Goal: Information Seeking & Learning: Learn about a topic

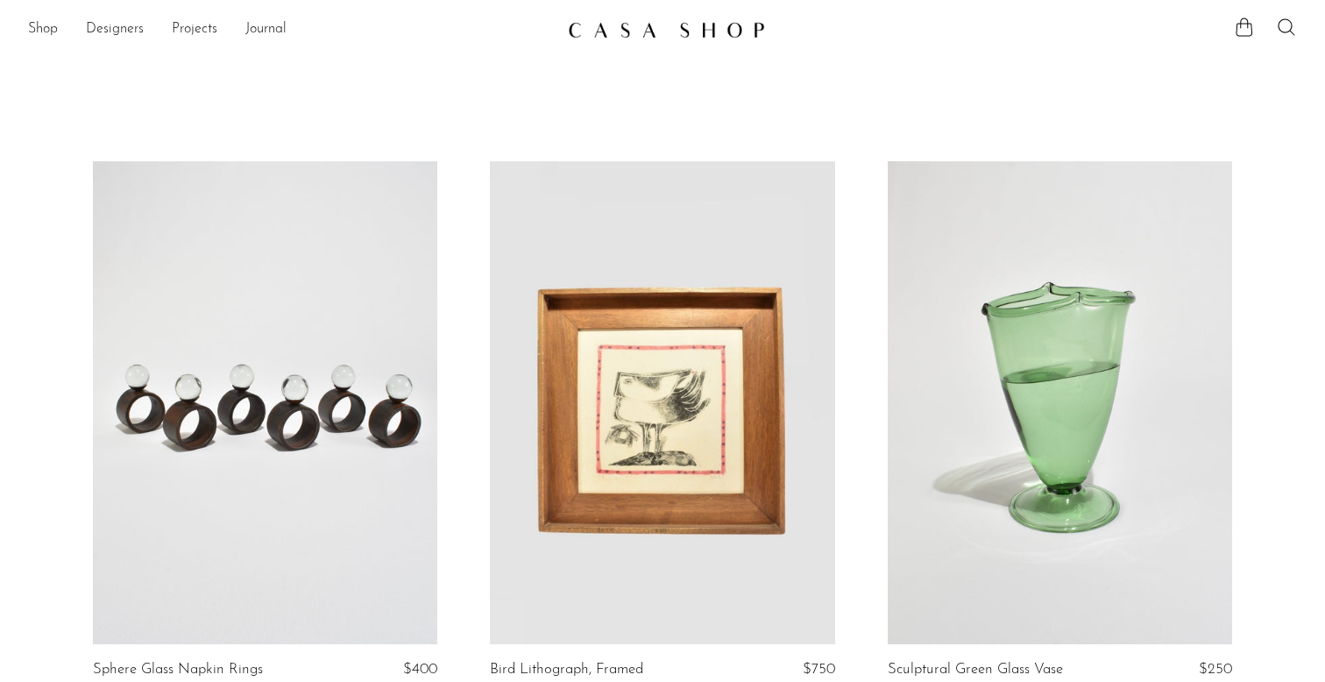
click at [606, 39] on link at bounding box center [662, 30] width 189 height 32
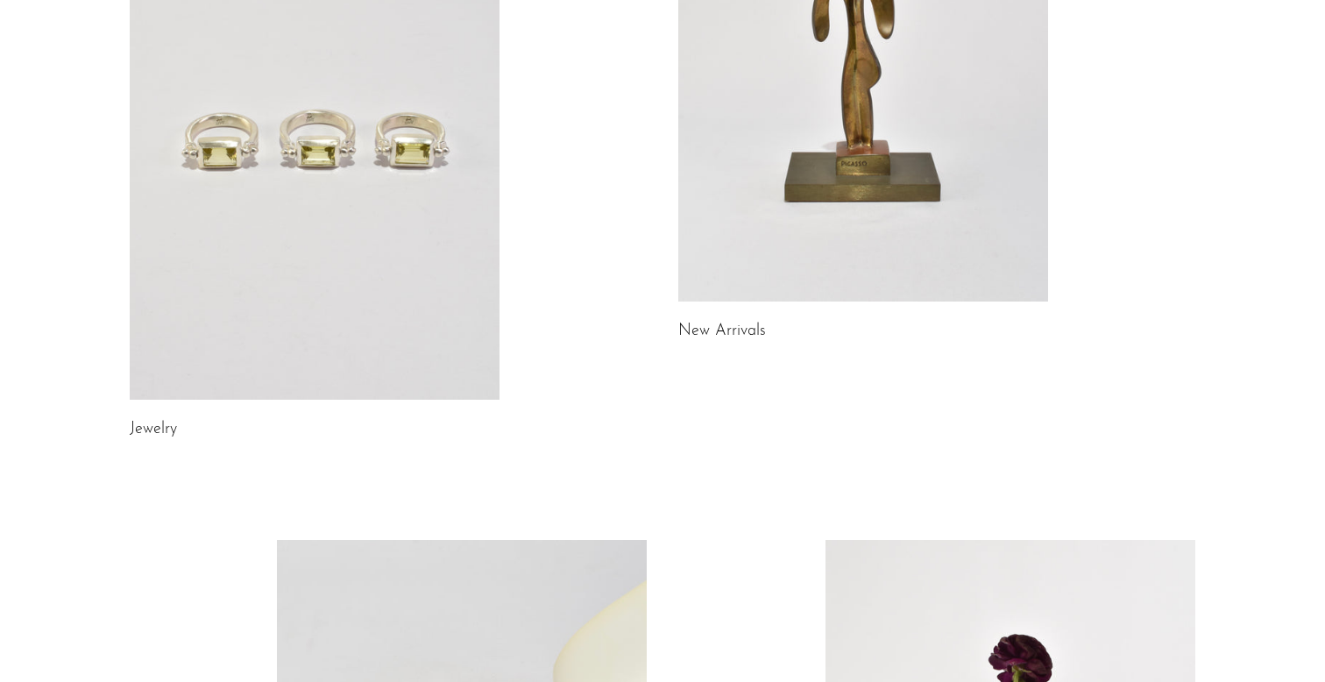
scroll to position [318, 0]
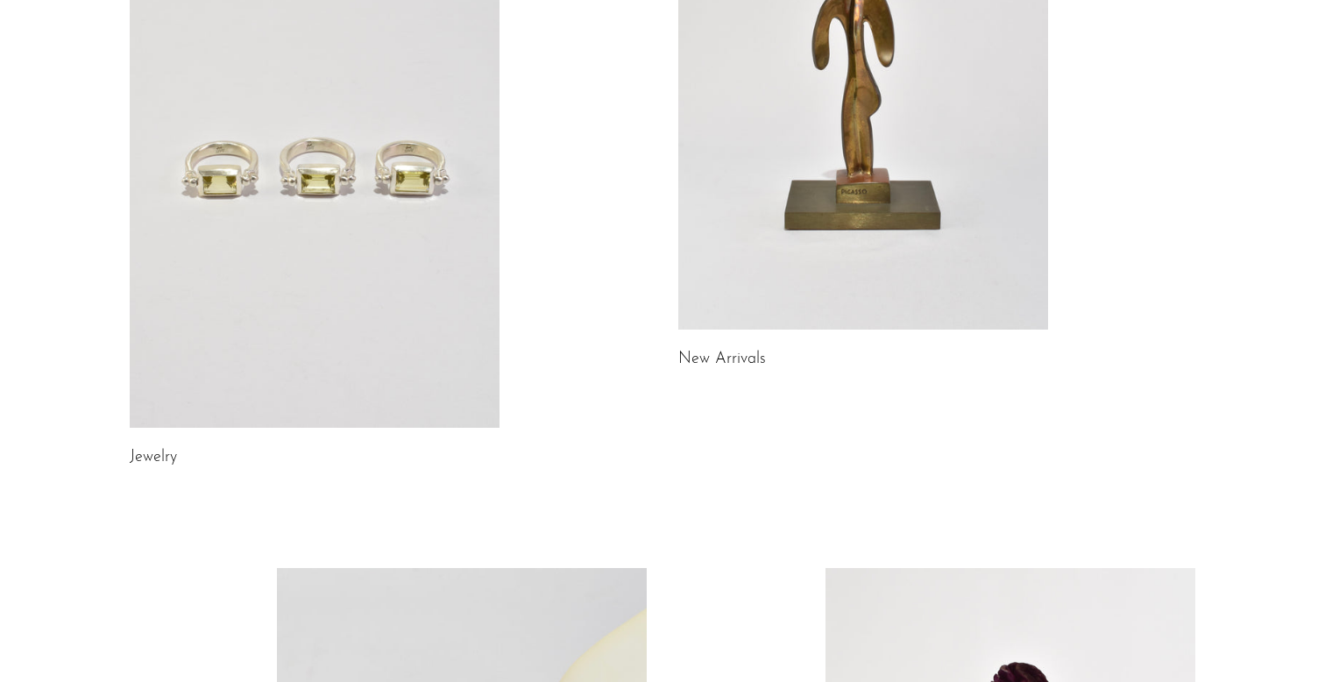
click at [289, 228] on link at bounding box center [315, 169] width 370 height 518
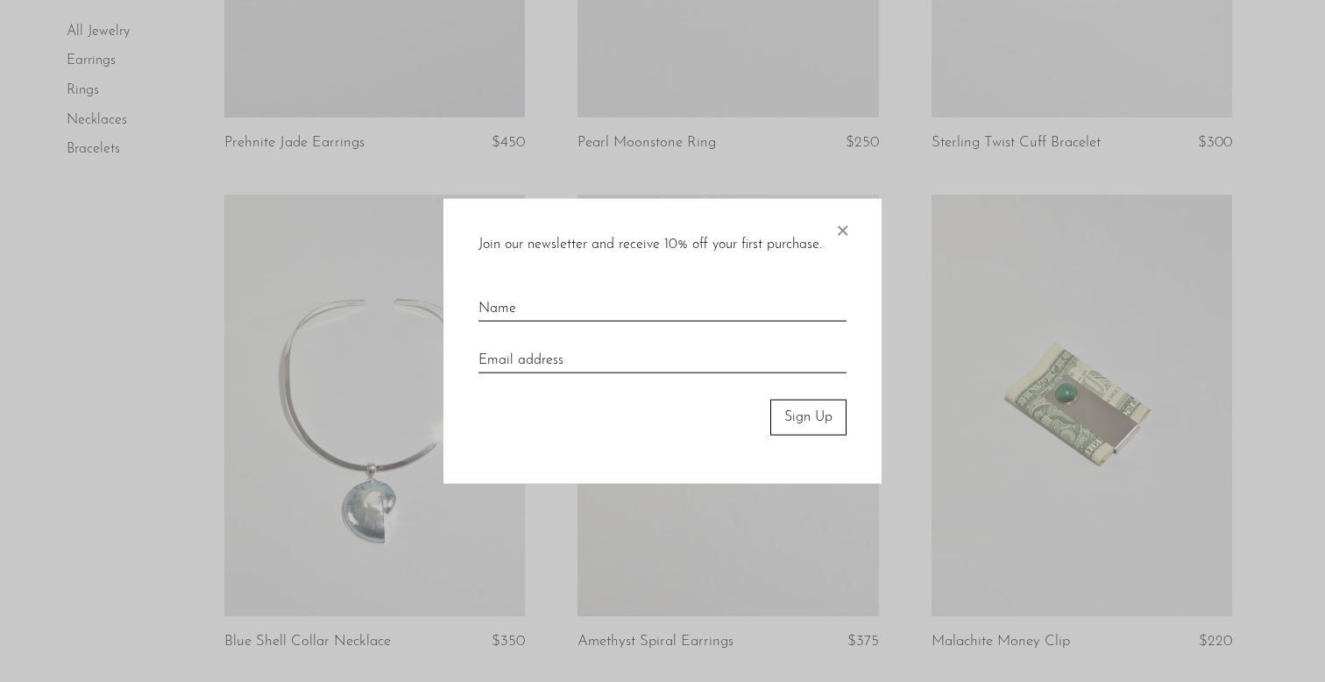
scroll to position [470, 0]
click at [841, 225] on span "×" at bounding box center [843, 227] width 18 height 56
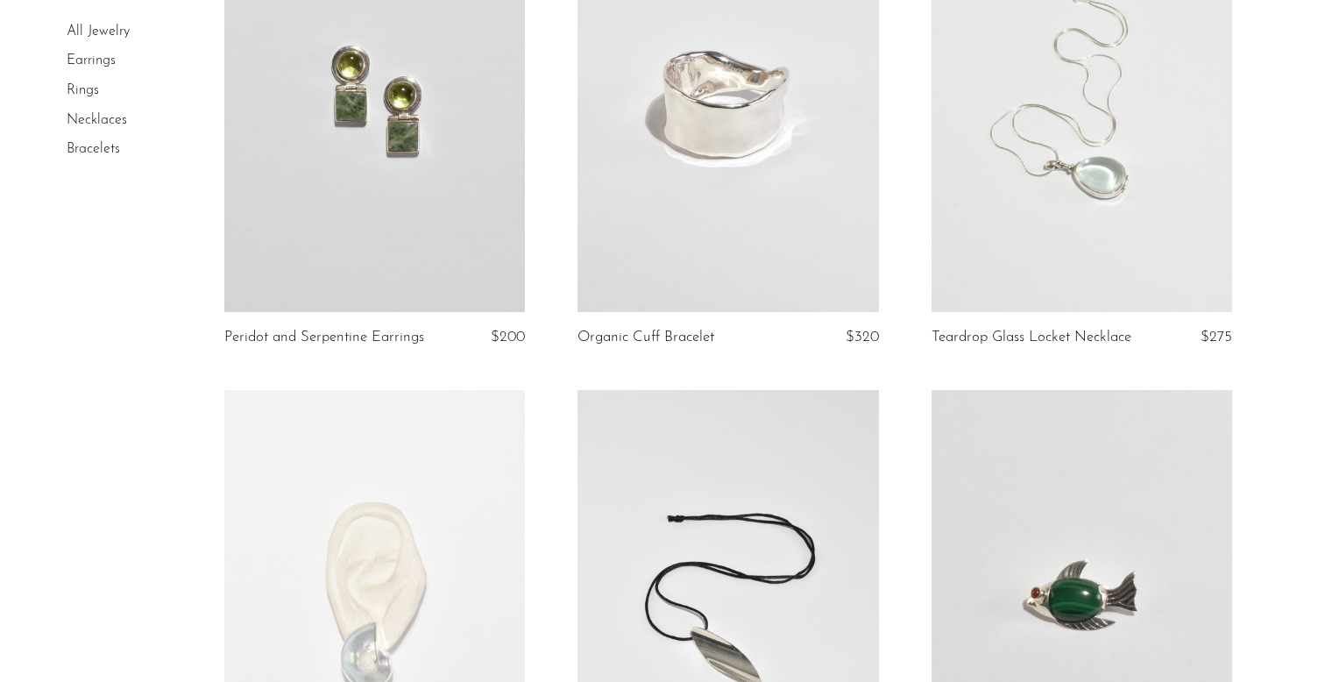
scroll to position [2241, 0]
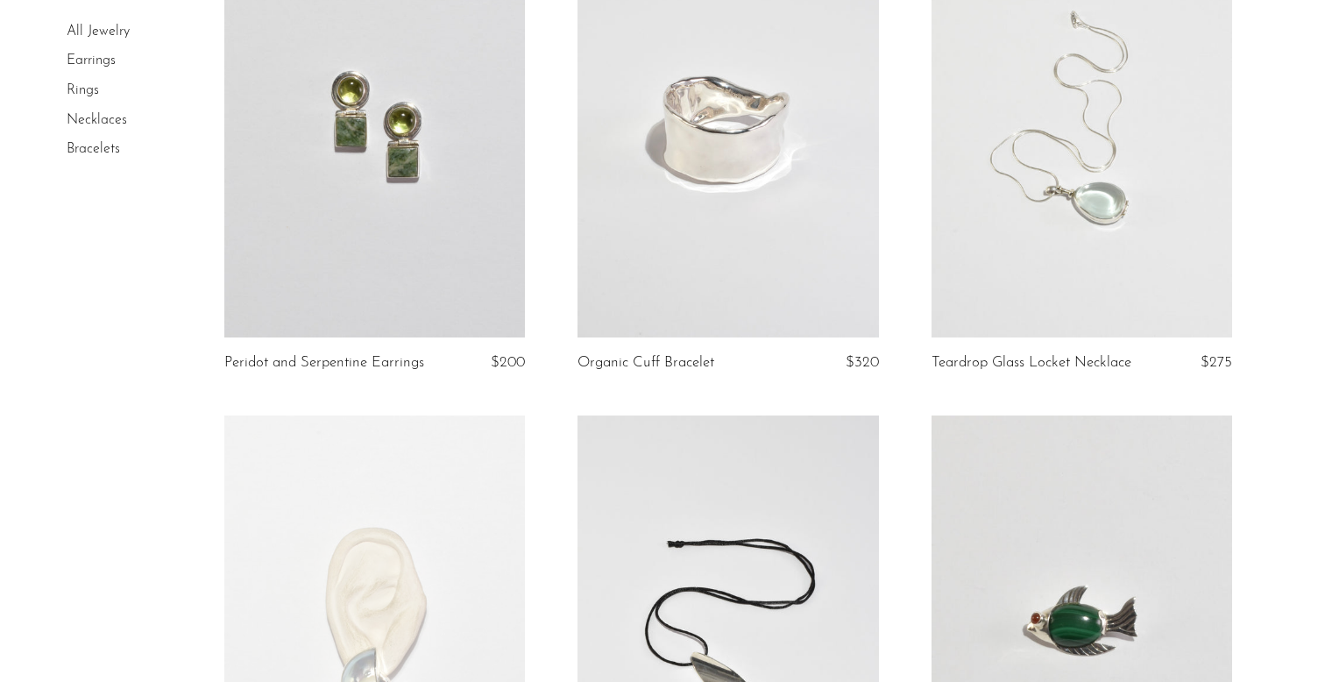
click at [1065, 186] on link at bounding box center [1082, 127] width 301 height 422
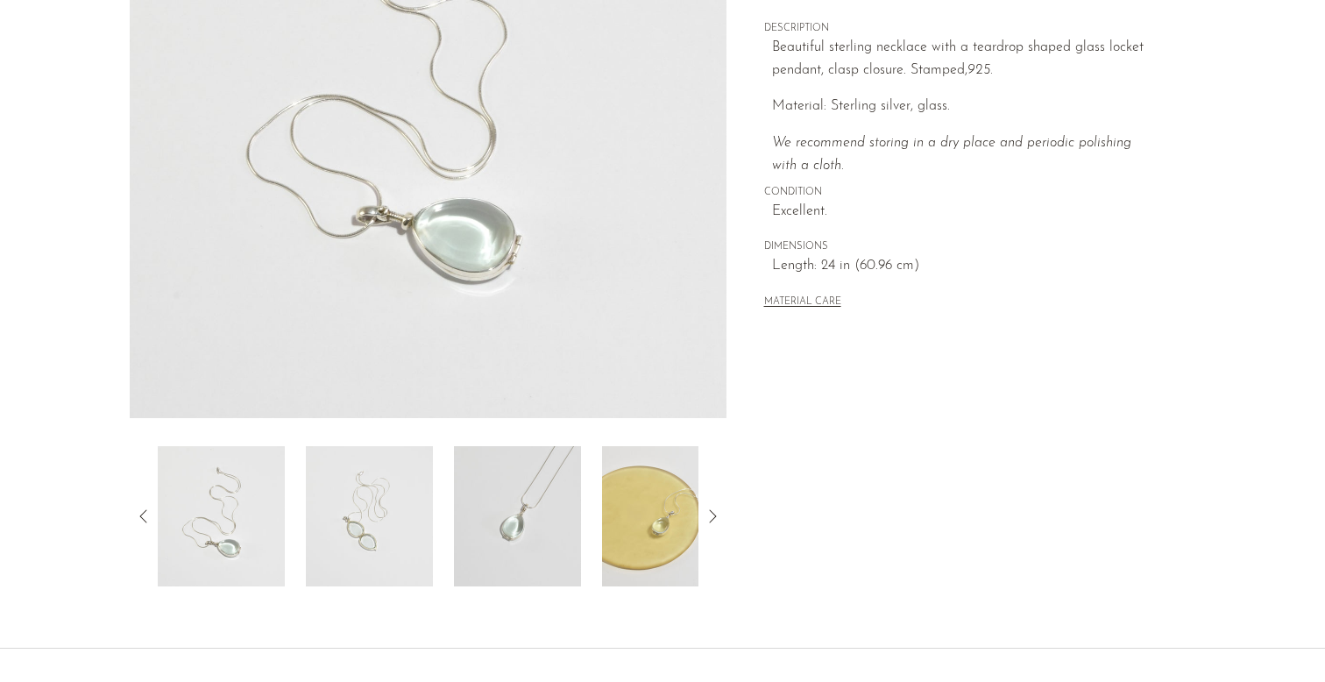
scroll to position [459, 0]
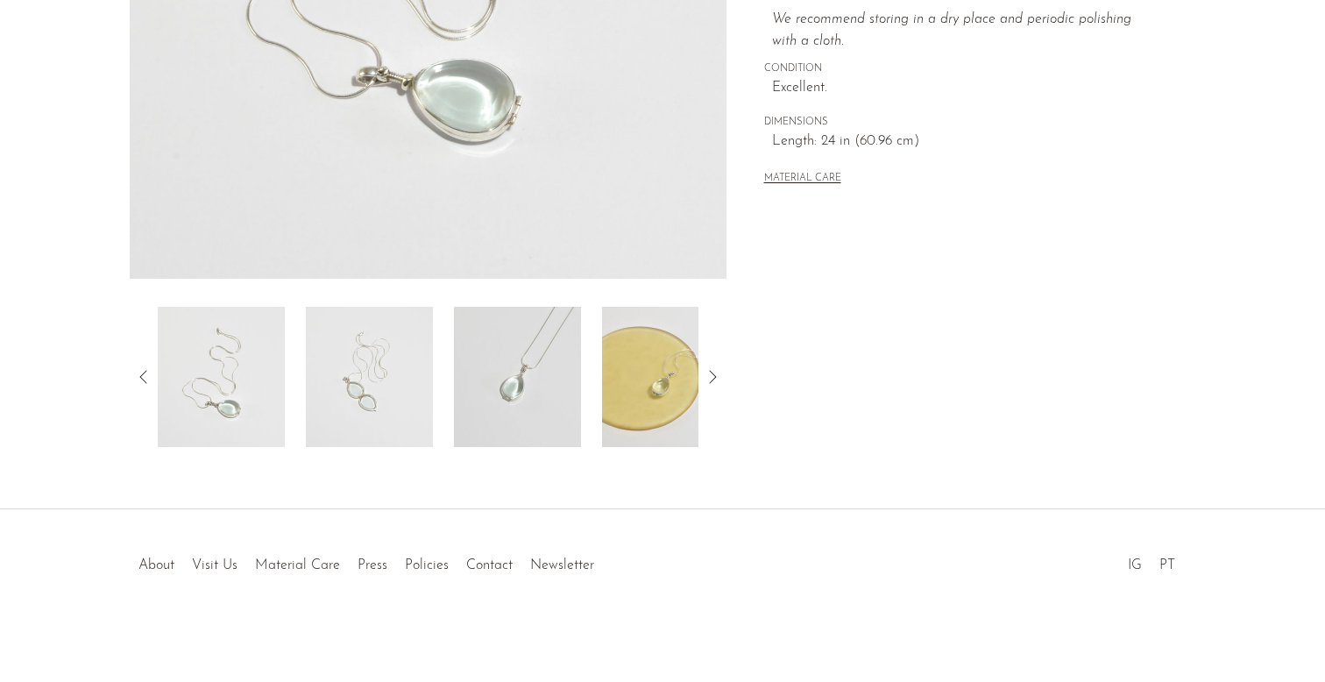
click at [350, 374] on img at bounding box center [369, 377] width 127 height 140
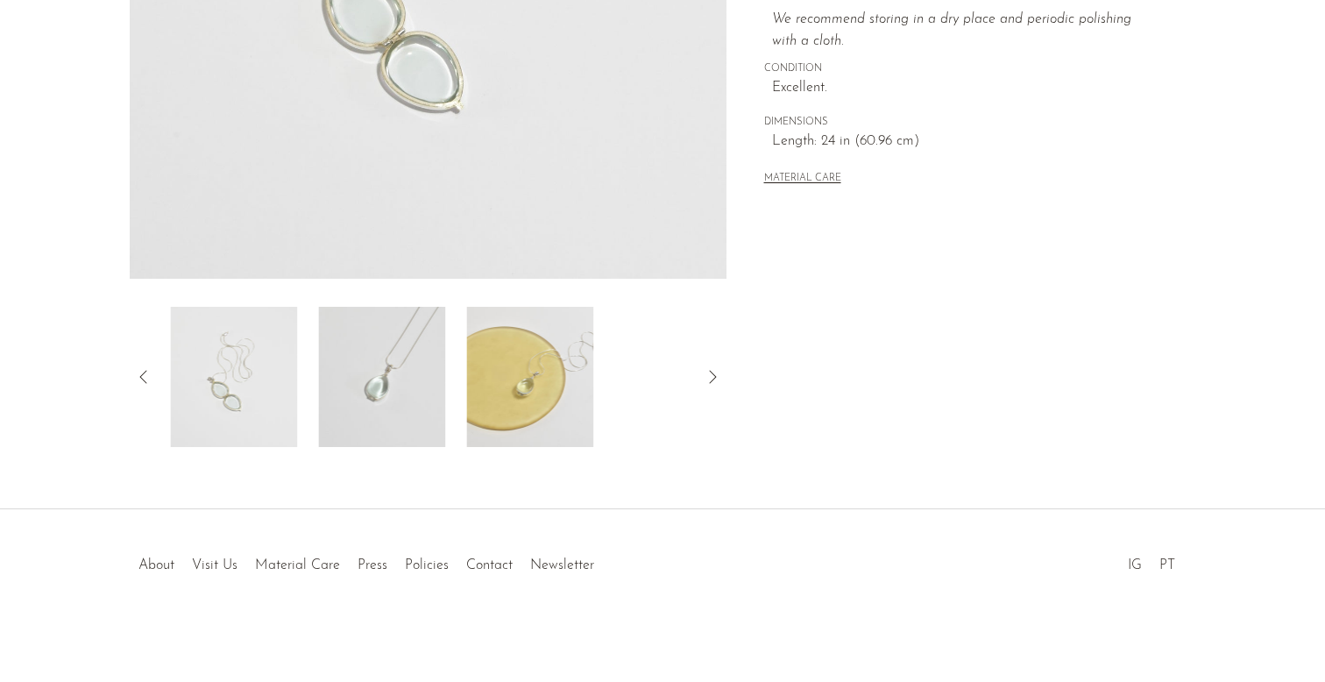
click at [381, 382] on img at bounding box center [381, 377] width 127 height 140
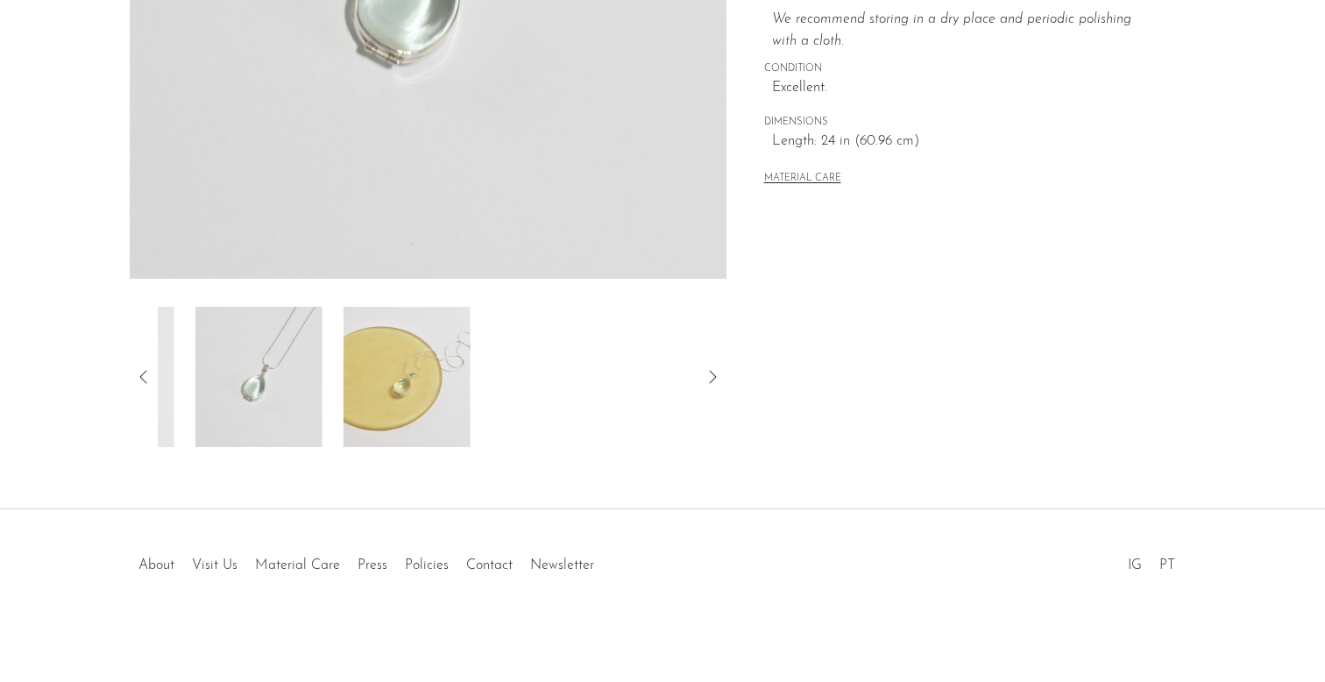
click at [425, 380] on img at bounding box center [407, 377] width 127 height 140
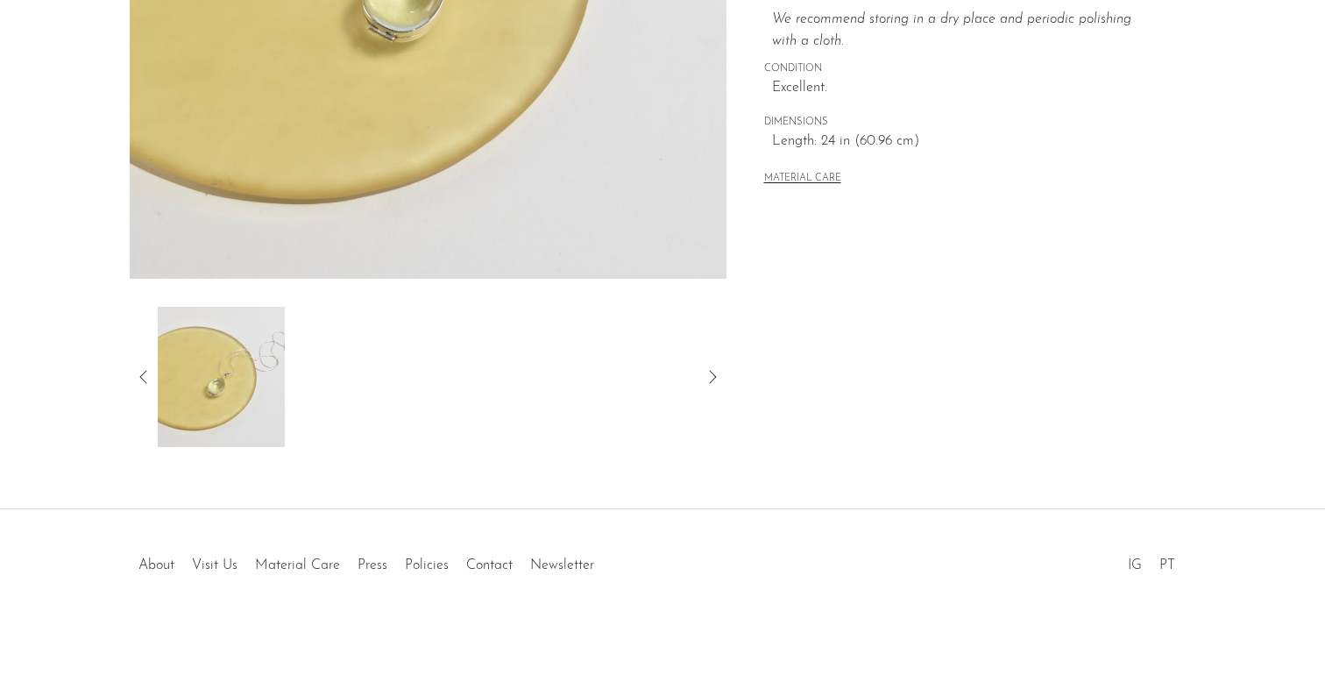
click at [490, 377] on div at bounding box center [428, 377] width 541 height 140
click at [202, 366] on img at bounding box center [221, 377] width 127 height 140
click at [148, 380] on icon at bounding box center [143, 376] width 21 height 21
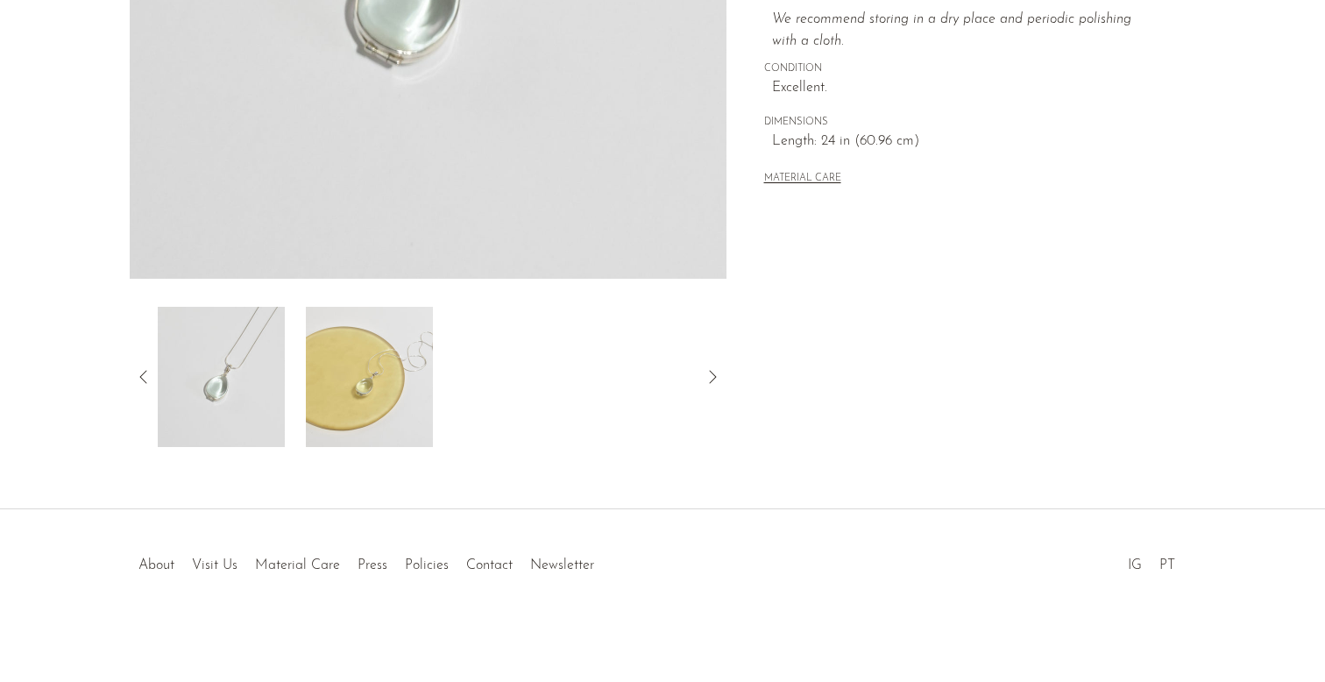
click at [135, 373] on icon at bounding box center [143, 376] width 21 height 21
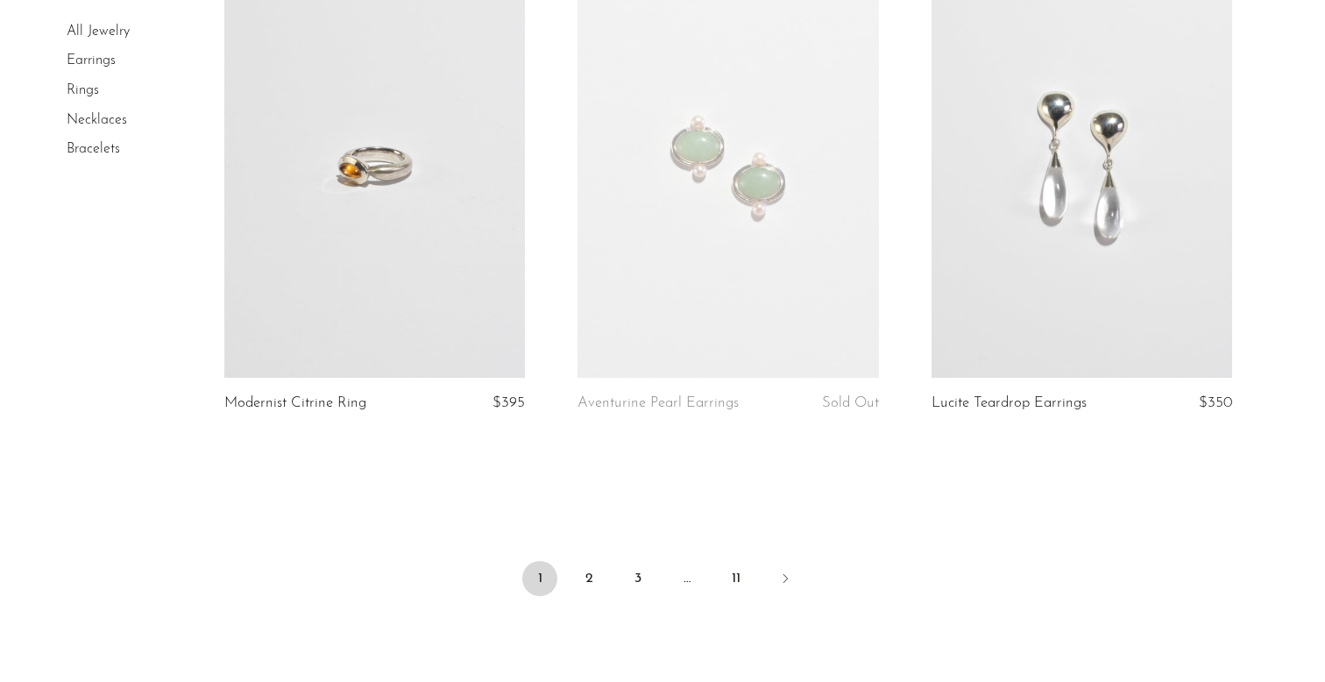
scroll to position [5874, 0]
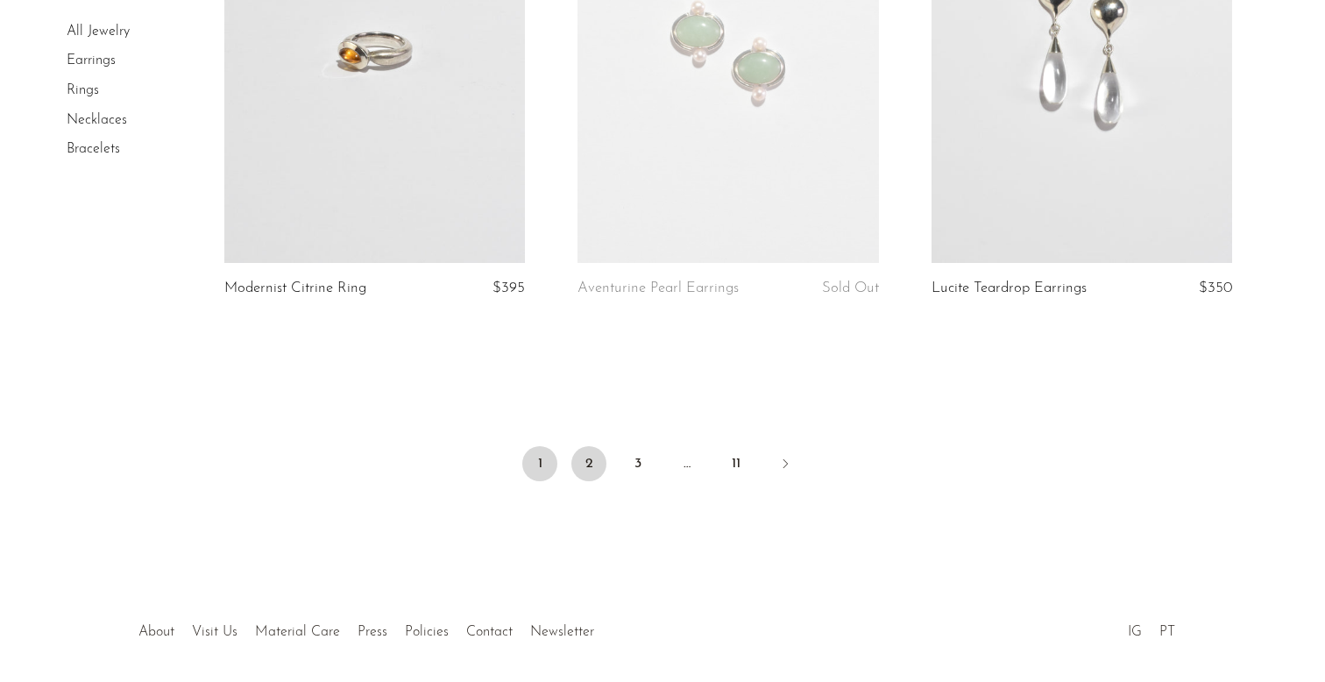
click at [593, 473] on link "2" at bounding box center [588, 463] width 35 height 35
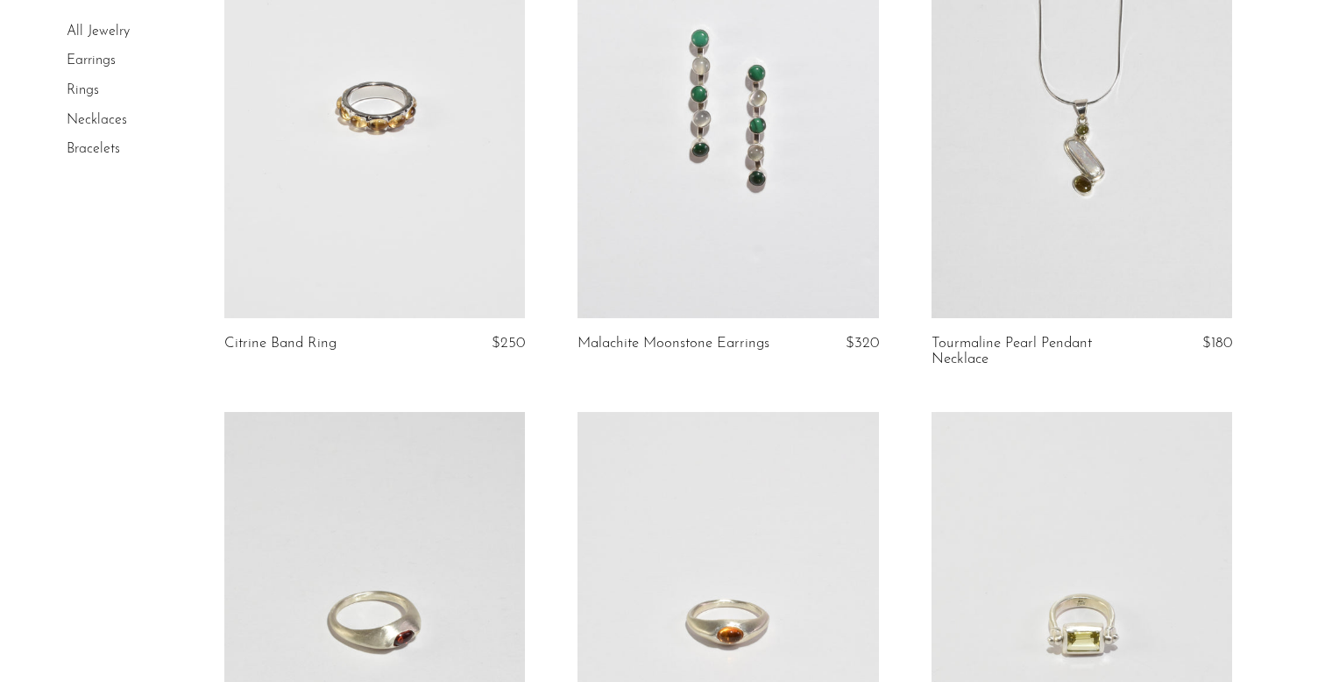
scroll to position [252, 0]
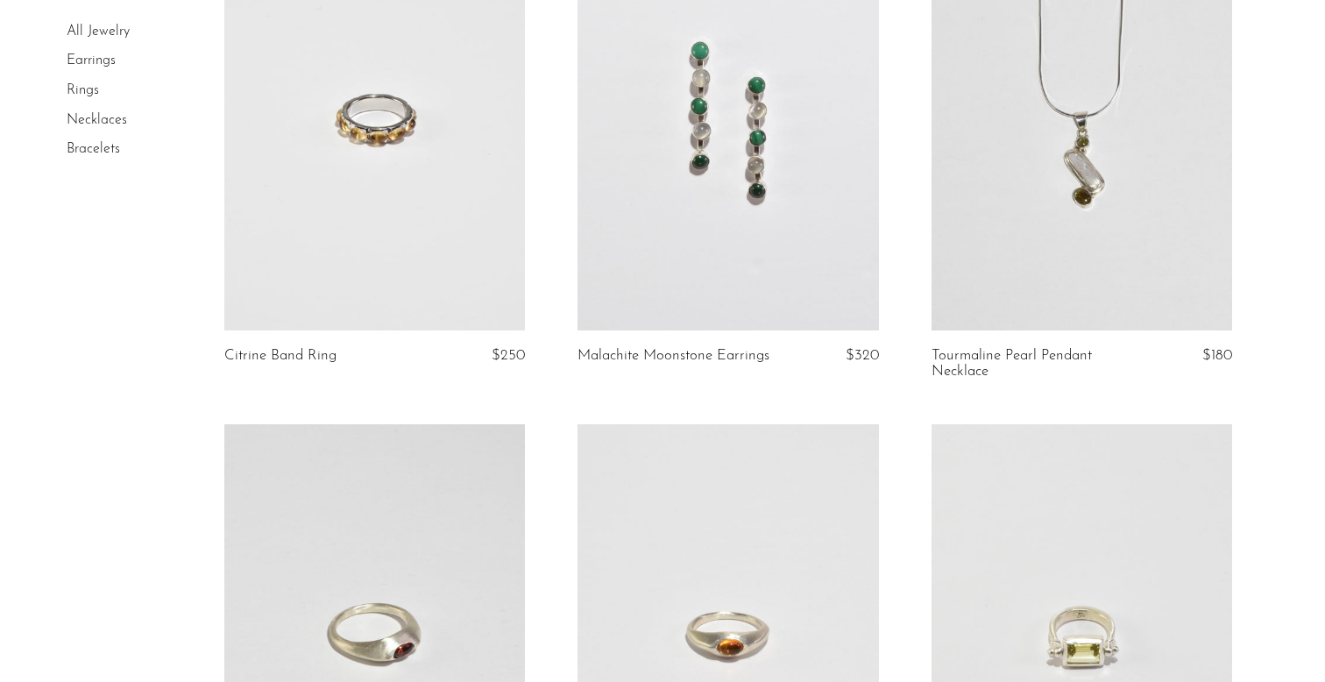
click at [415, 98] on link at bounding box center [374, 120] width 301 height 422
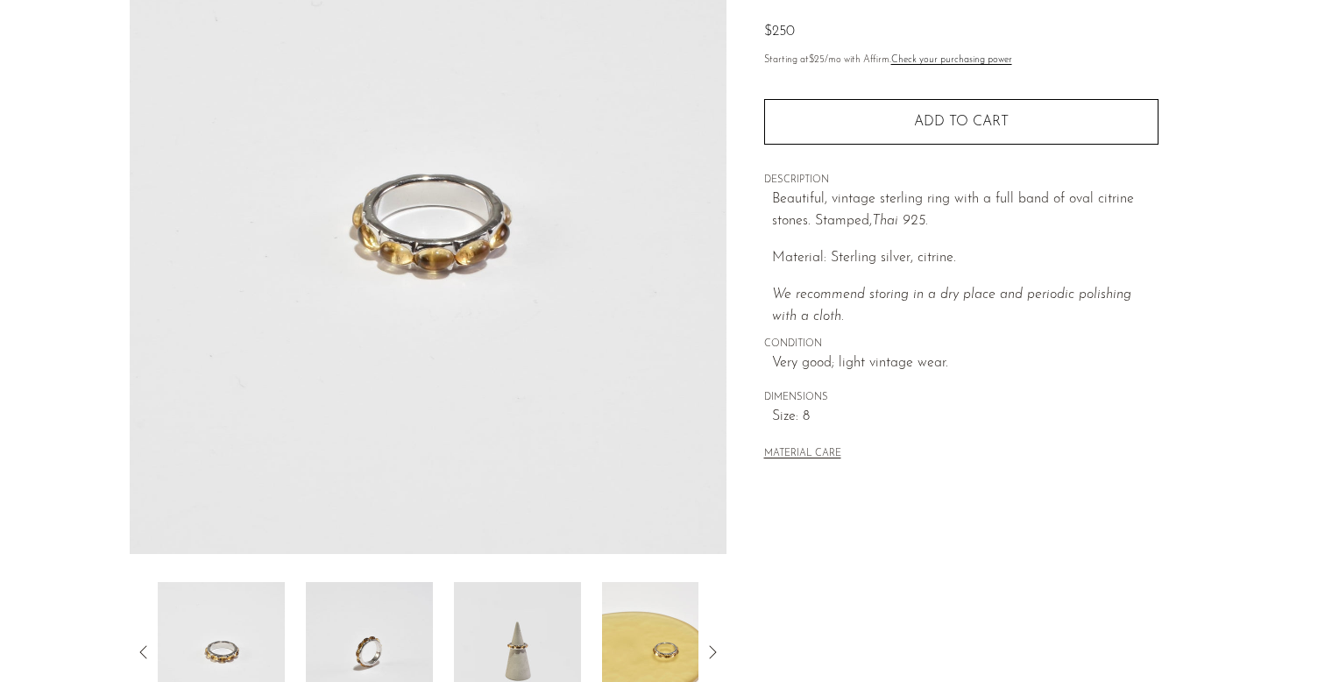
scroll to position [459, 0]
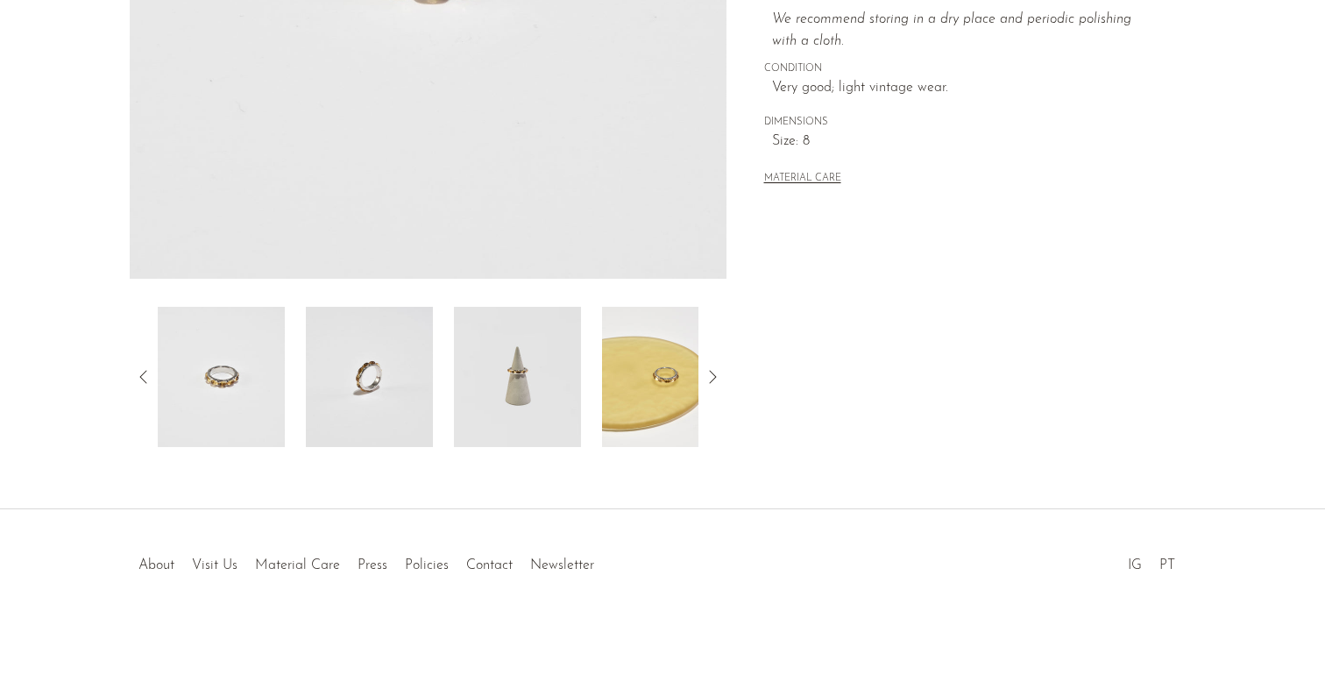
click at [499, 410] on img at bounding box center [517, 377] width 127 height 140
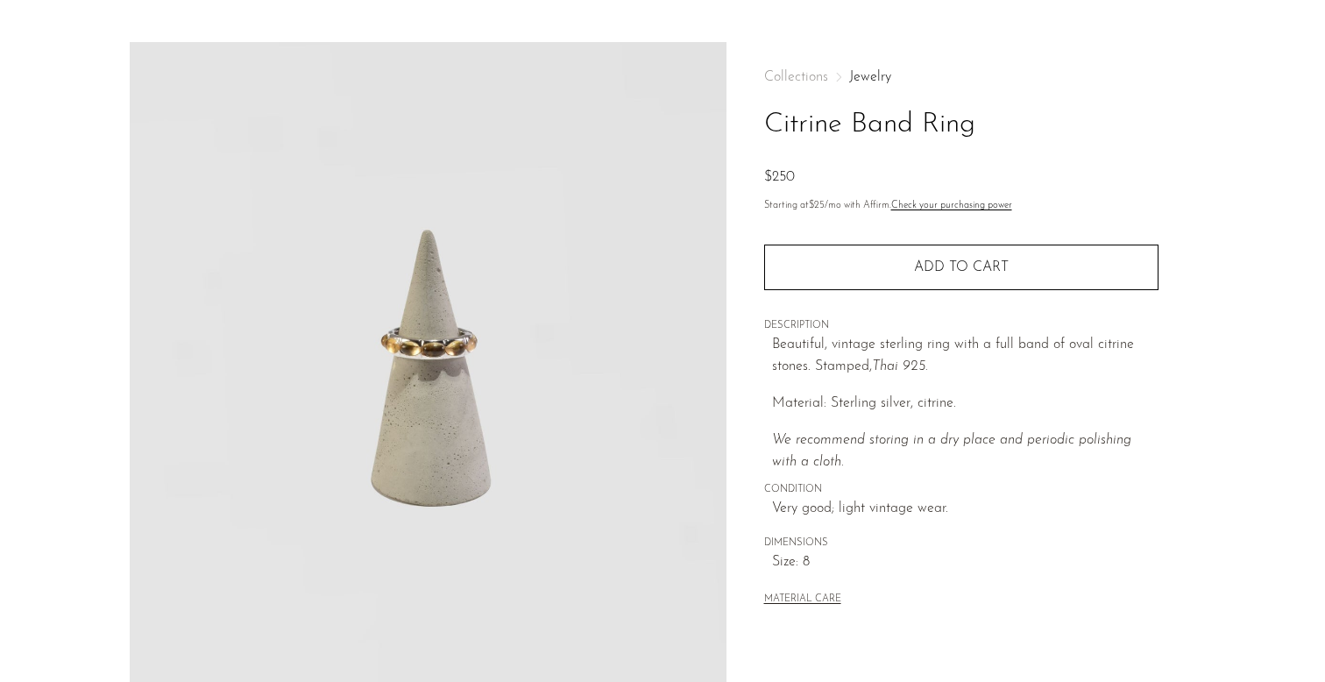
scroll to position [58, 0]
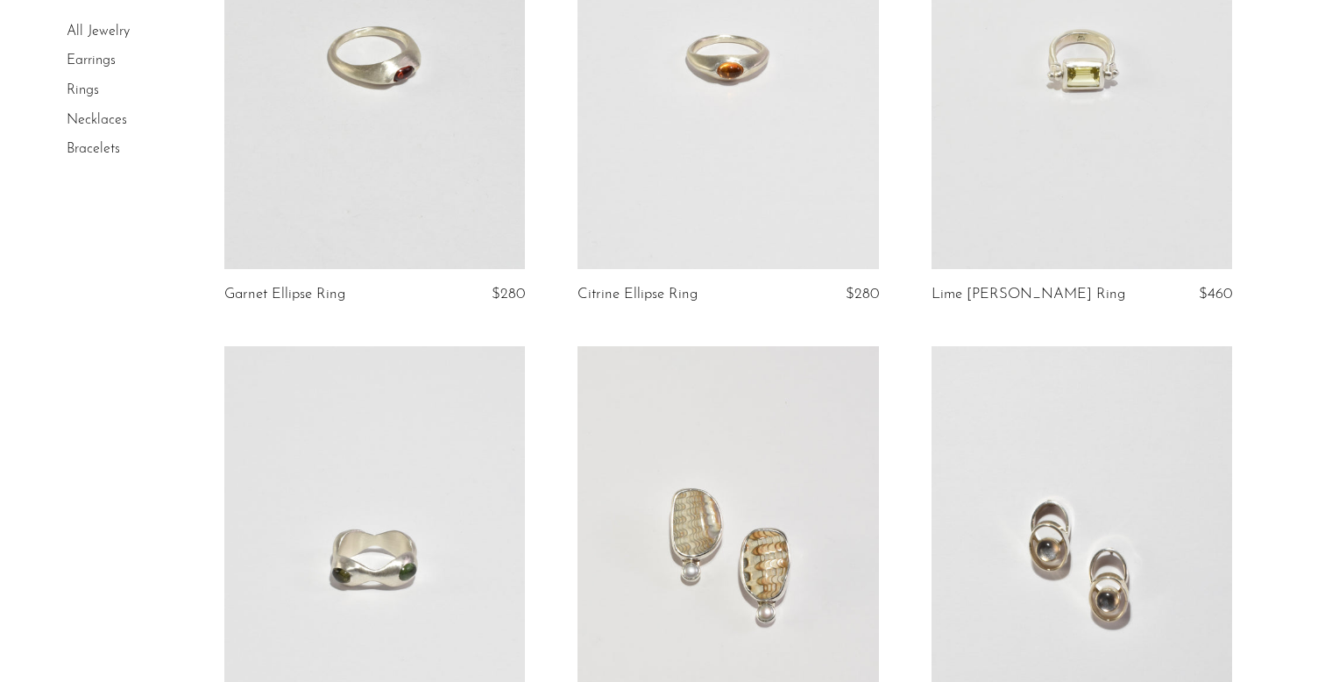
scroll to position [608, 0]
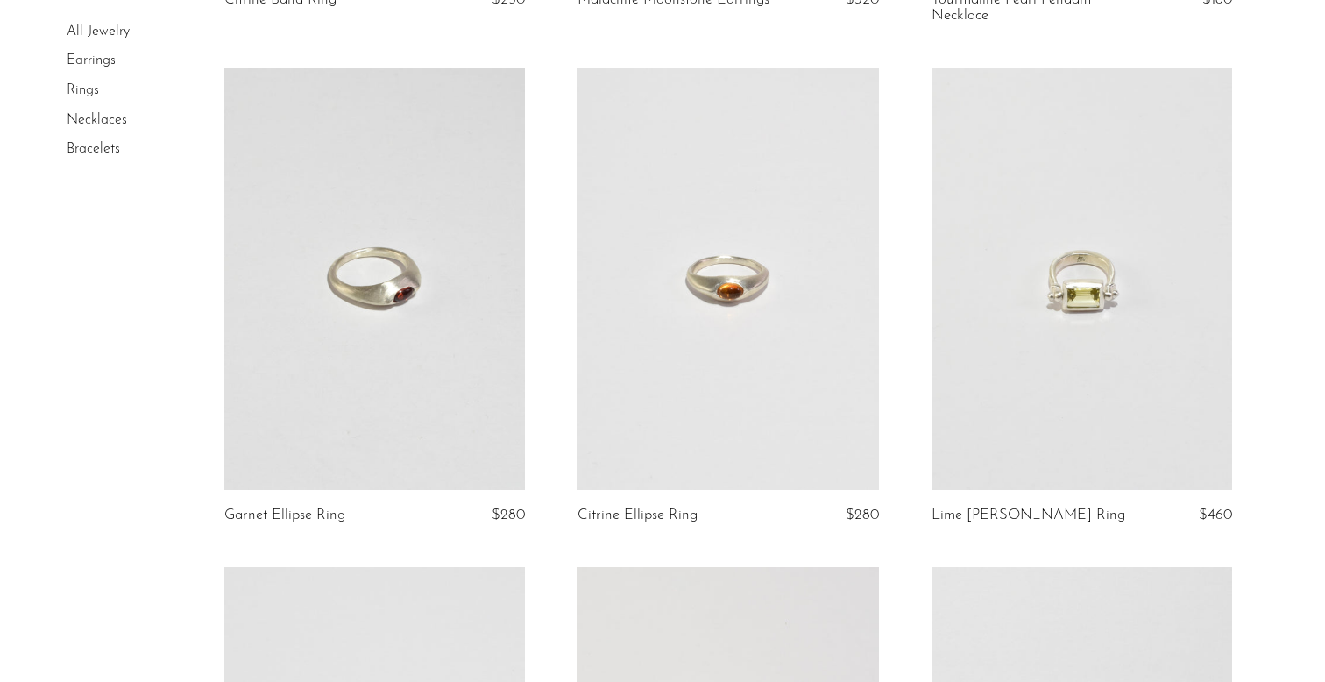
click at [698, 279] on link at bounding box center [728, 279] width 301 height 422
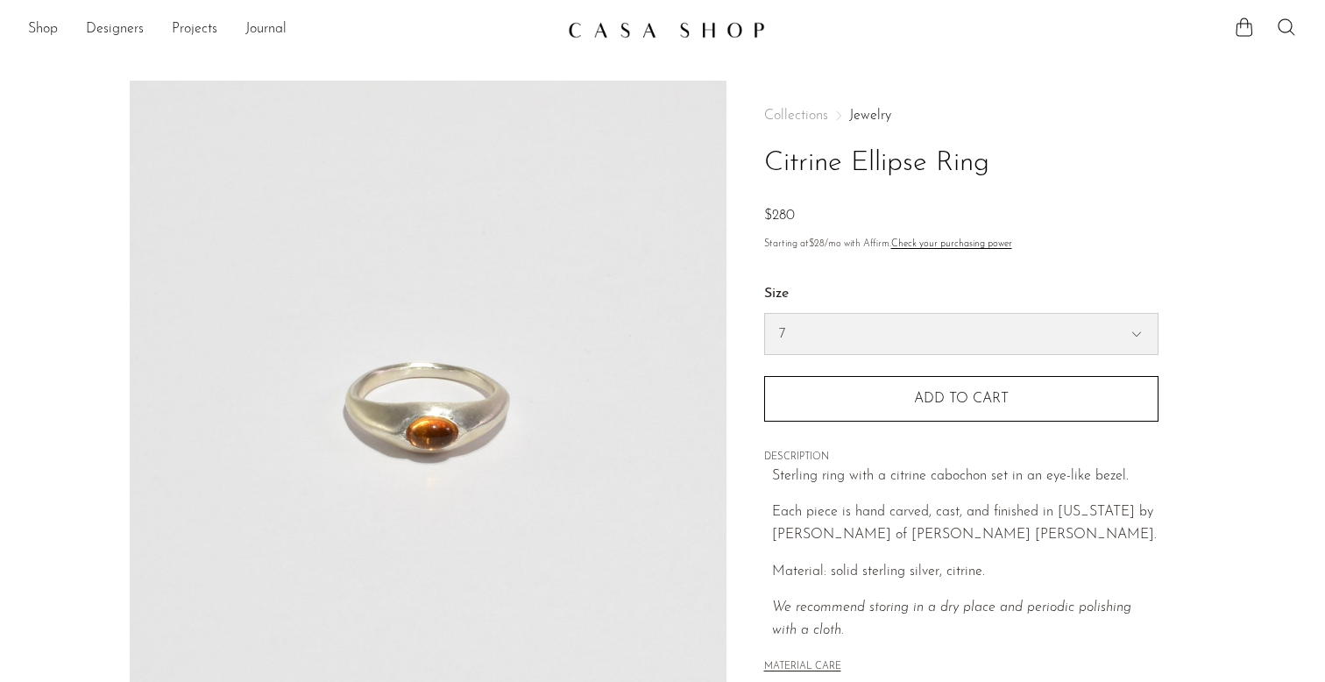
click at [809, 324] on select "7 6" at bounding box center [961, 334] width 393 height 40
select select "6"
click at [839, 587] on div "Sterling ring with a citrine cabochon set in an eye-like bezel. Each piece is h…" at bounding box center [965, 553] width 387 height 177
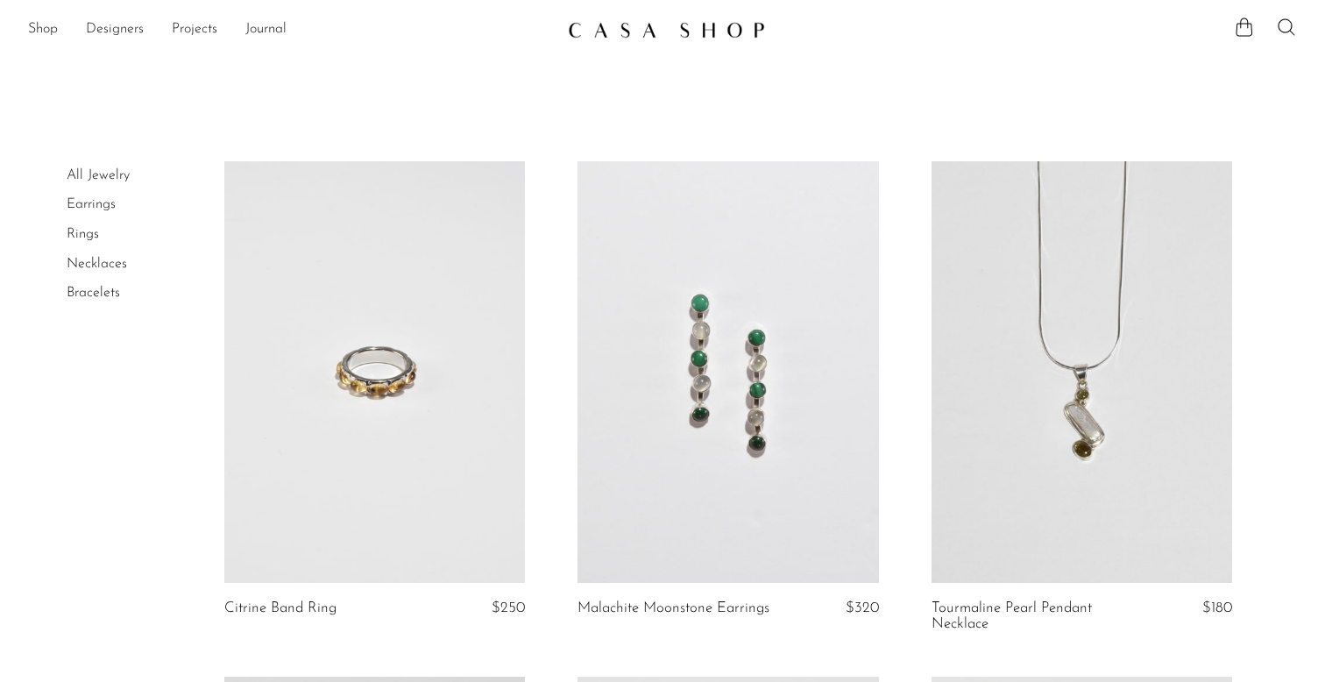
click at [702, 11] on section "Shop Featured New Arrivals Bestsellers Coming Soon Jewelry Jewelry All Earrings…" at bounding box center [662, 23] width 1325 height 46
click at [134, 25] on link "Designers" at bounding box center [115, 29] width 58 height 23
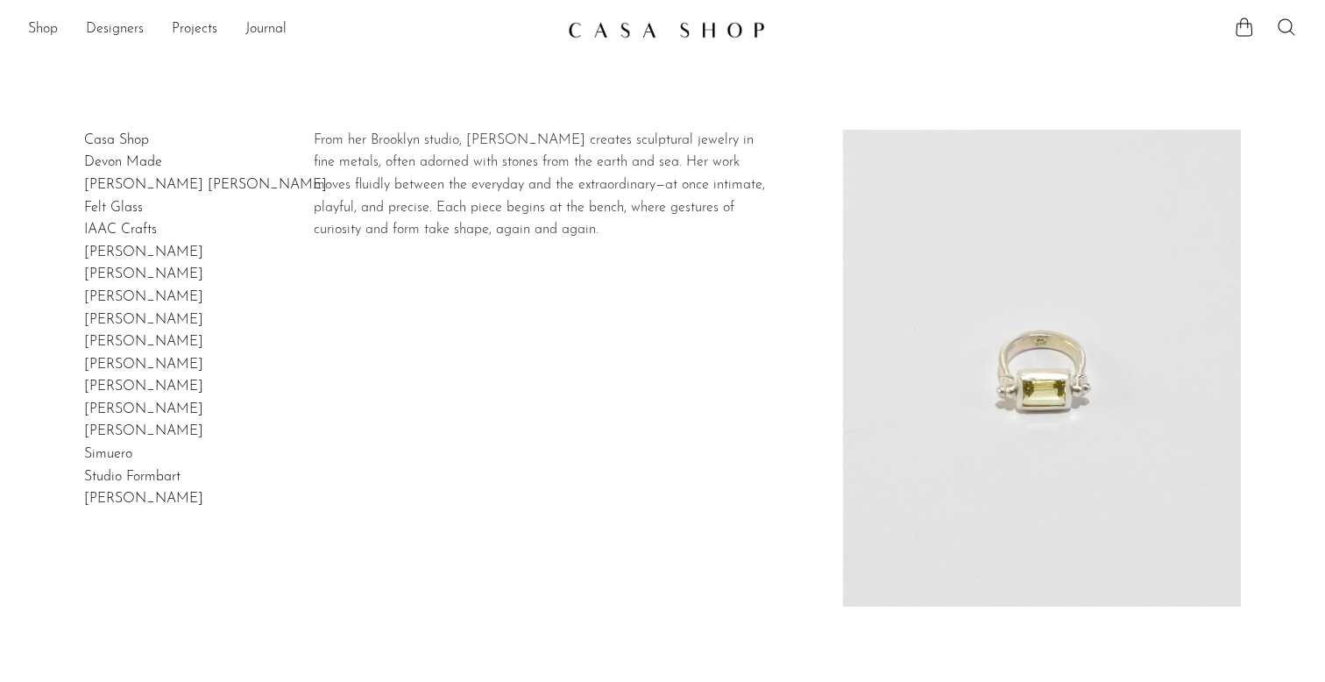
click at [120, 323] on link "[PERSON_NAME]" at bounding box center [143, 320] width 119 height 14
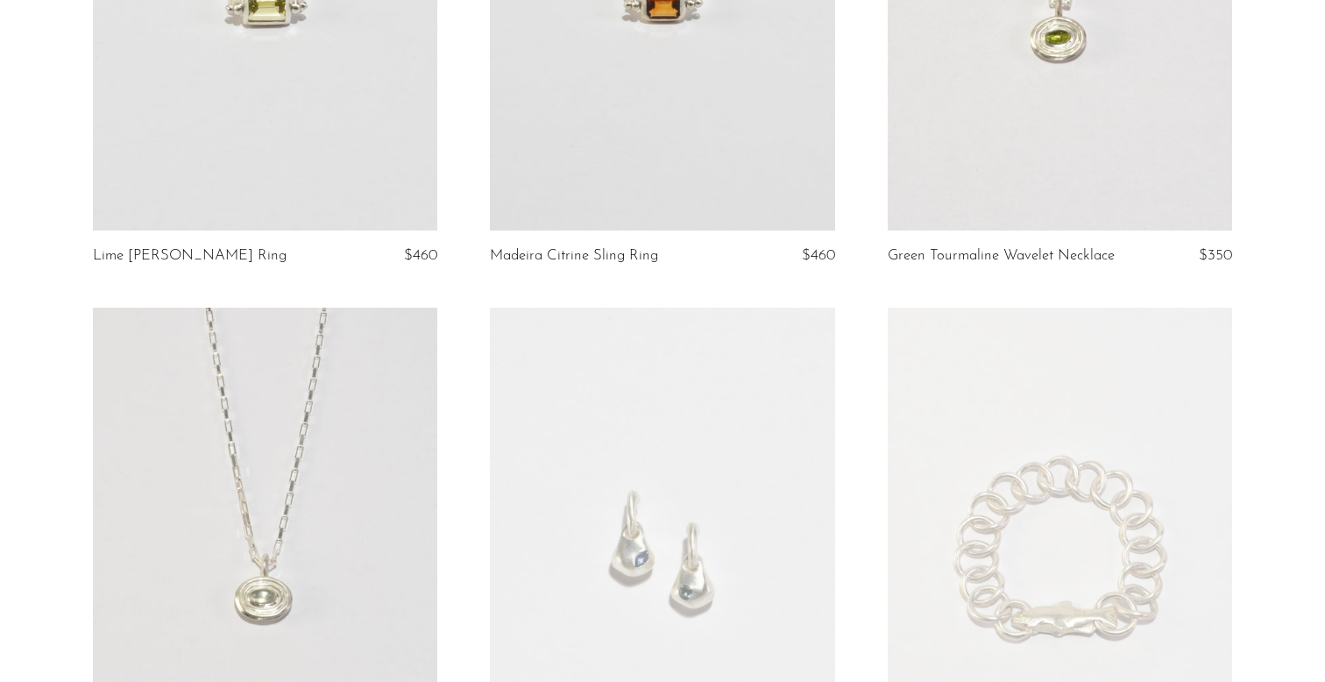
scroll to position [371, 0]
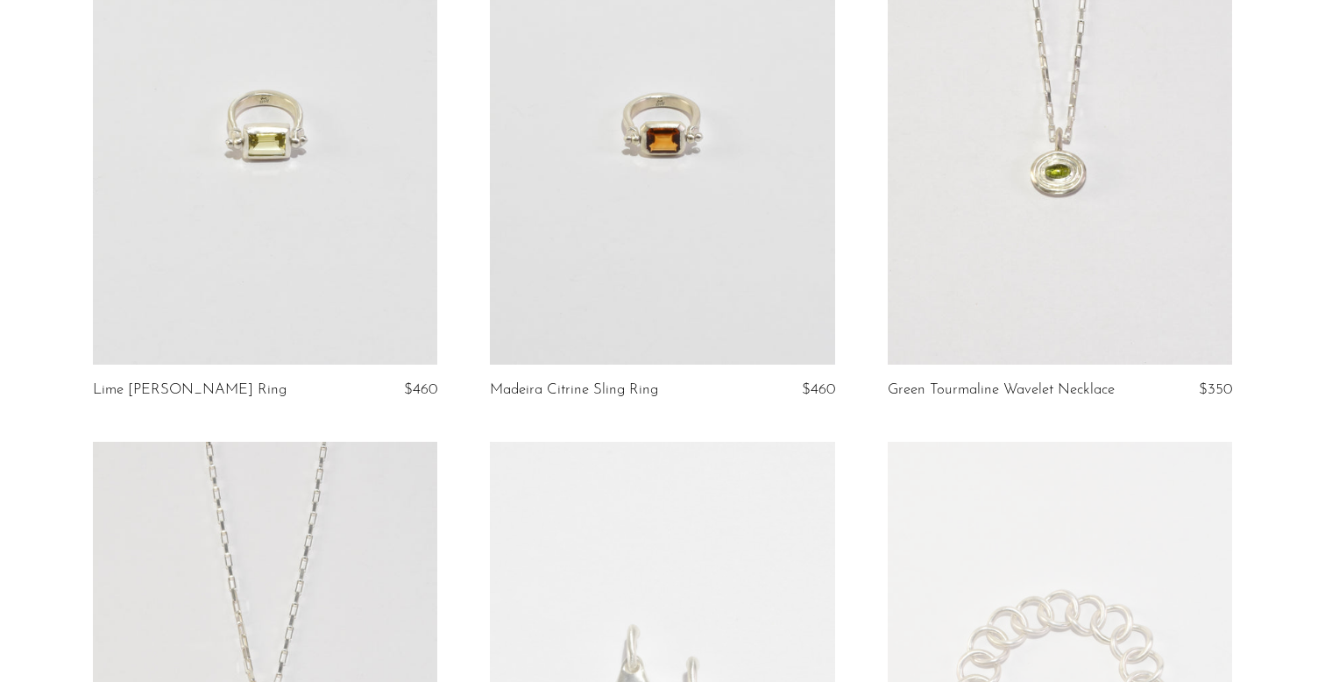
click at [680, 148] on link at bounding box center [662, 123] width 345 height 483
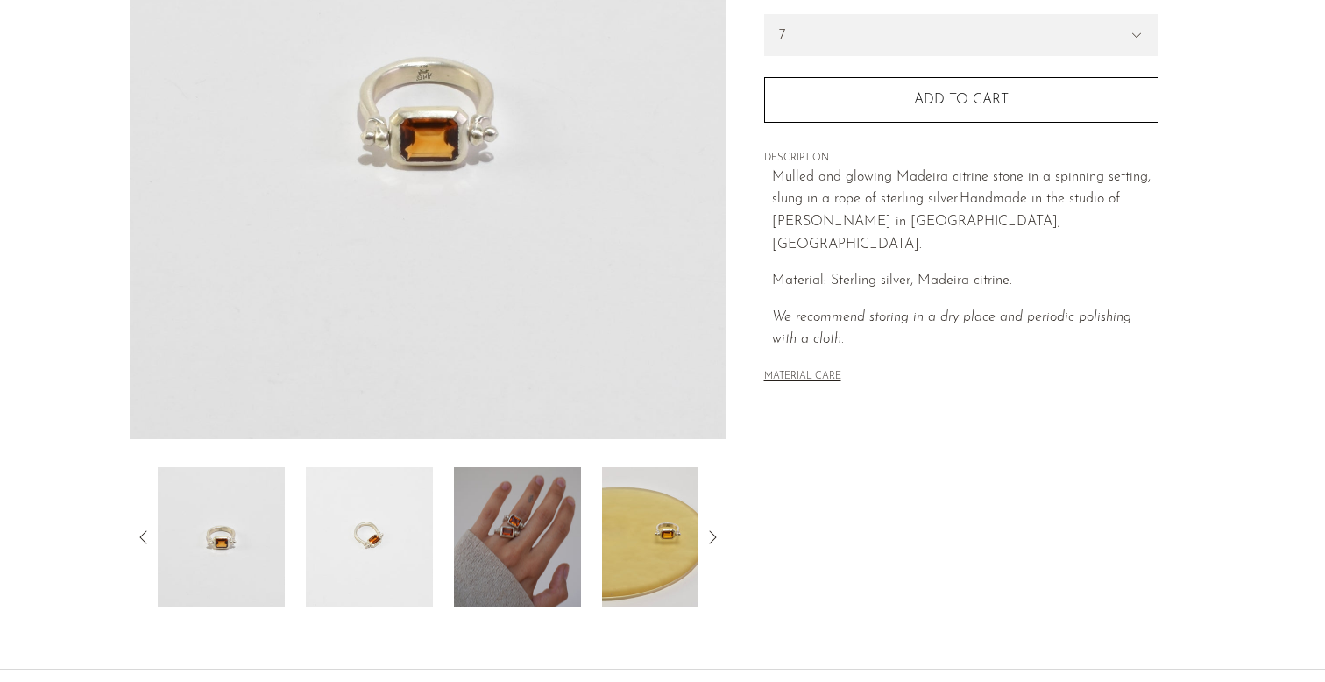
scroll to position [459, 0]
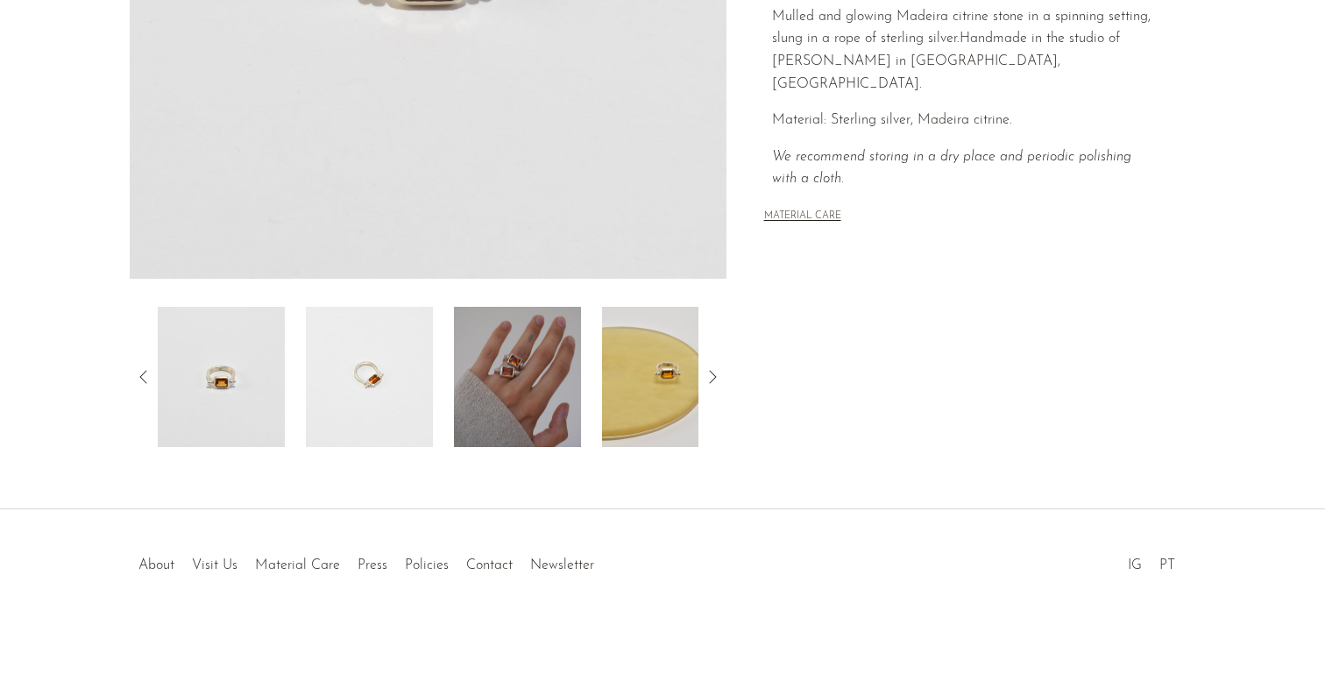
click at [498, 403] on img at bounding box center [517, 377] width 127 height 140
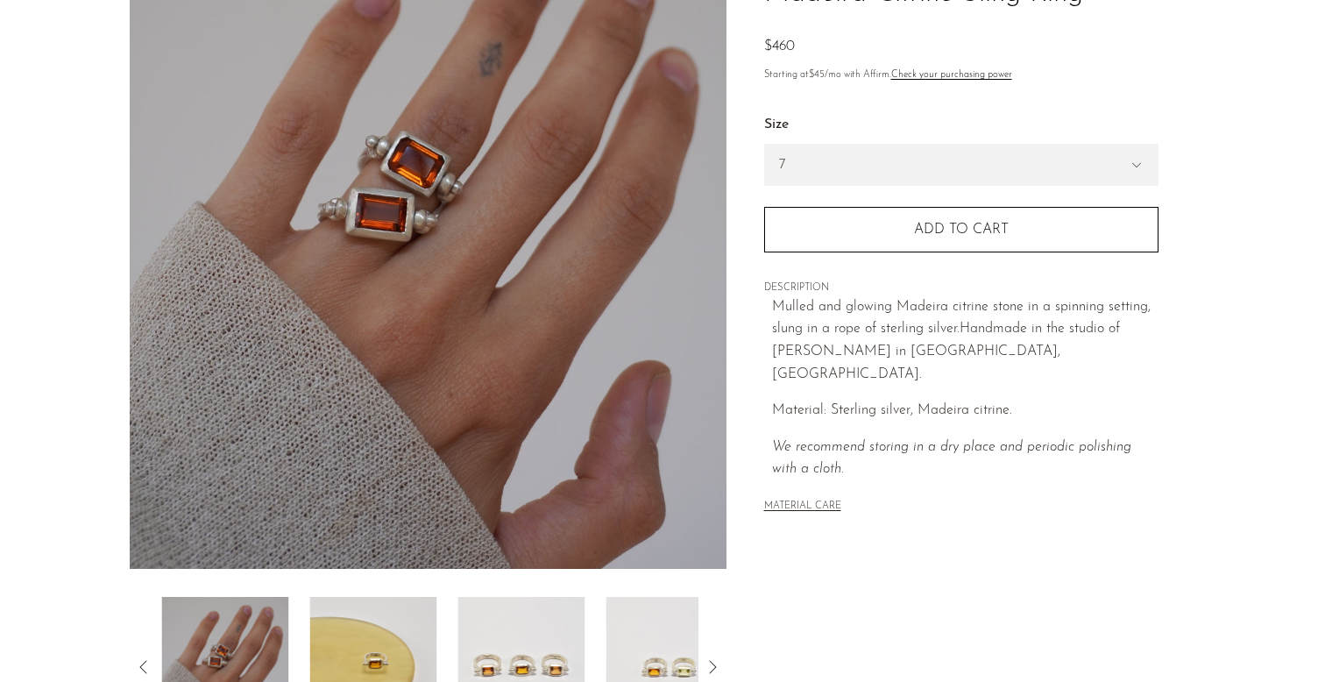
scroll to position [0, 0]
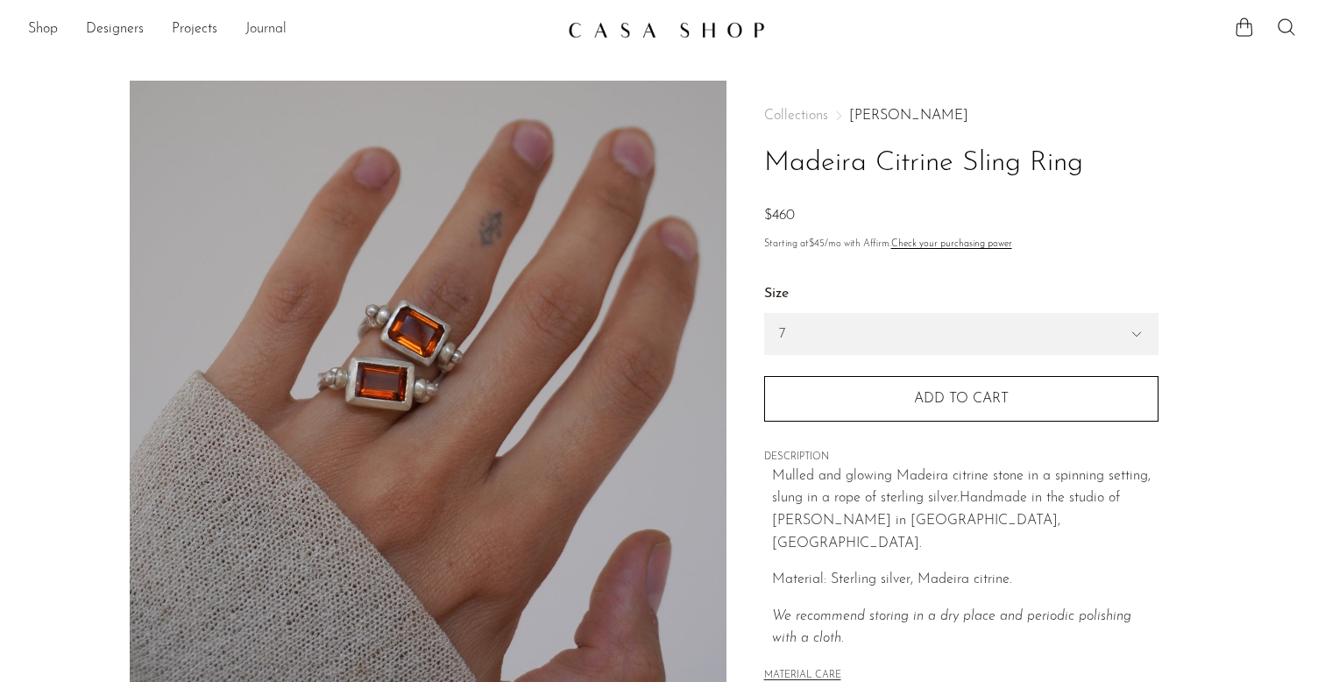
click at [259, 31] on link "Journal" at bounding box center [265, 29] width 41 height 23
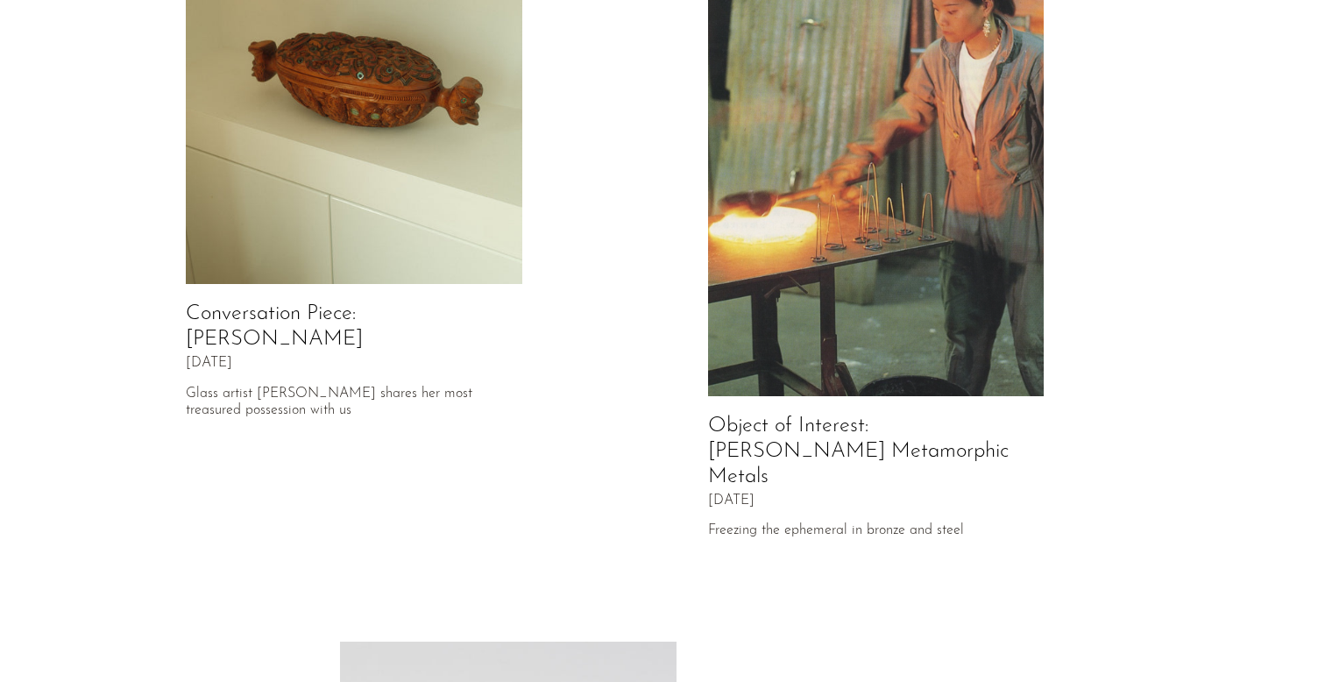
scroll to position [232, 0]
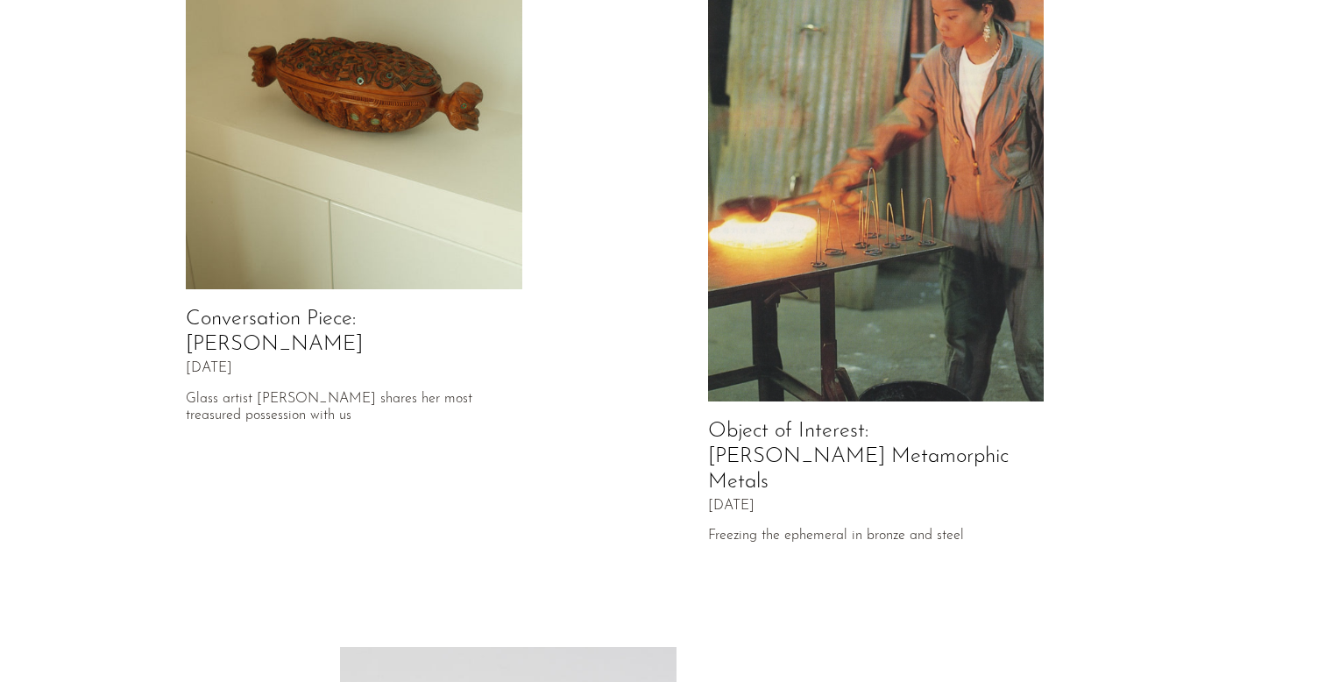
click at [363, 319] on link "Conversation Piece: [PERSON_NAME]" at bounding box center [274, 332] width 177 height 46
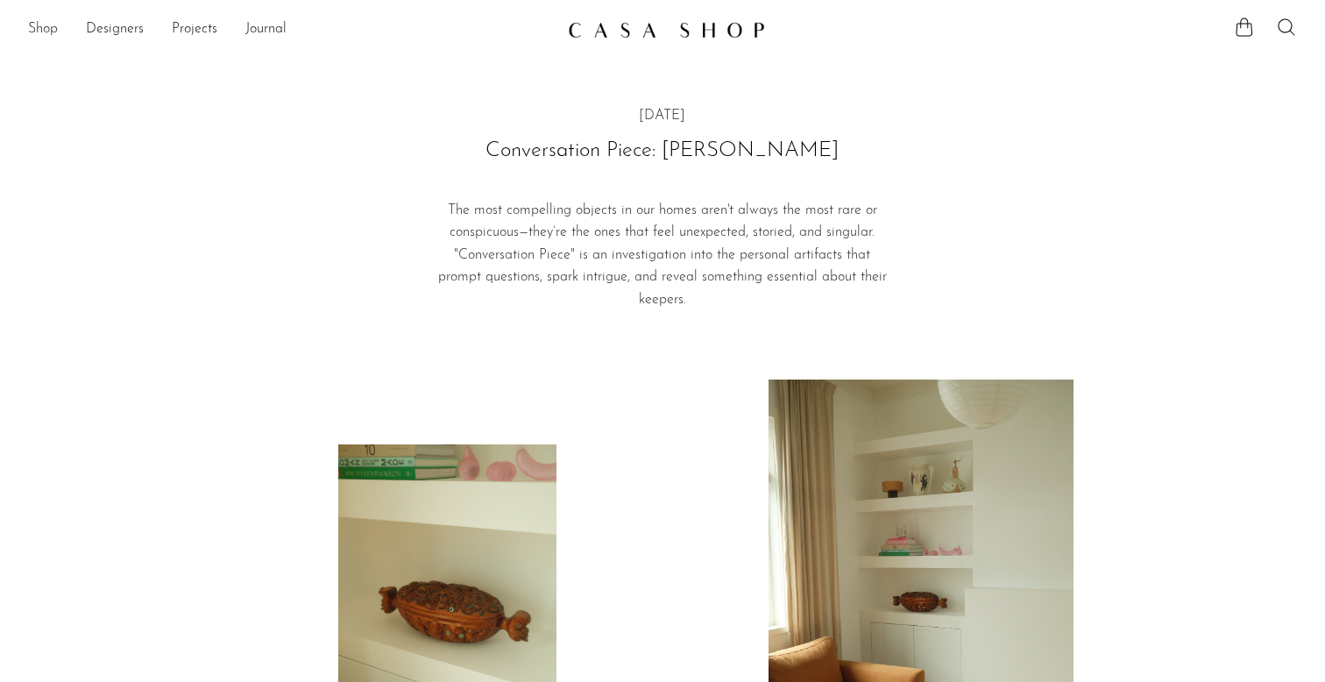
click at [34, 33] on link "Shop" at bounding box center [43, 29] width 30 height 23
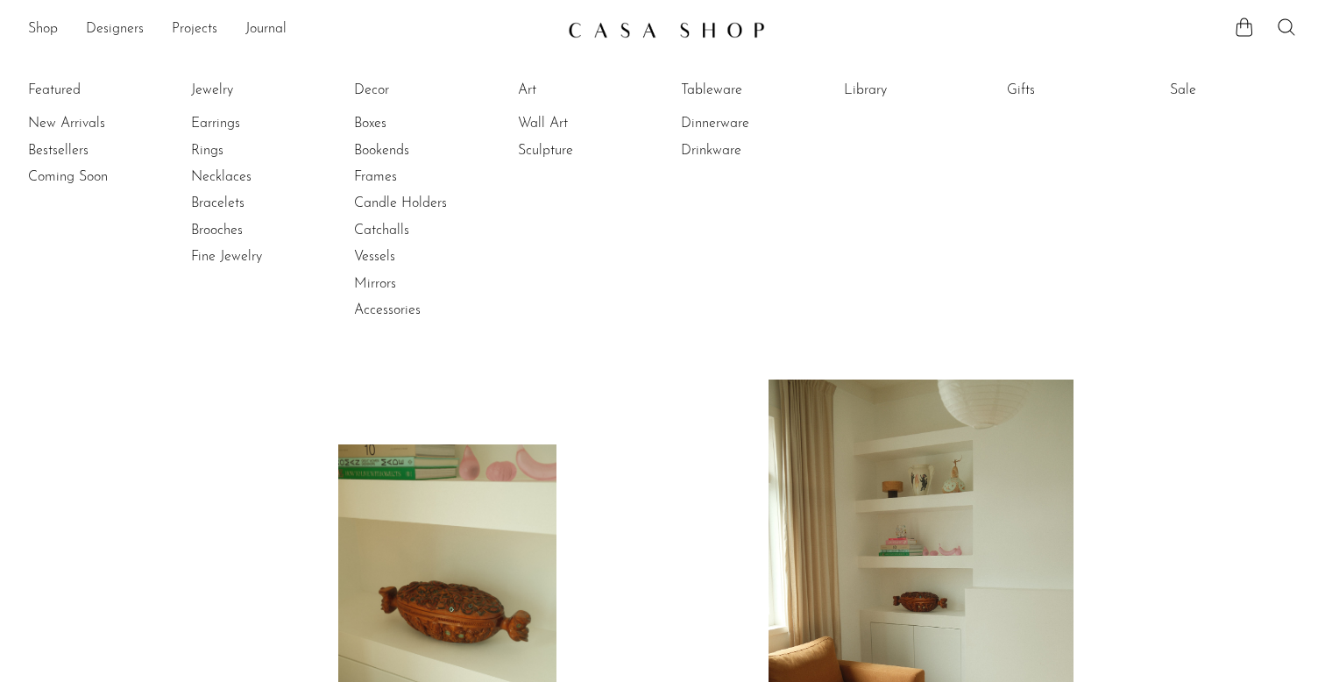
click at [698, 428] on div at bounding box center [662, 609] width 132 height 458
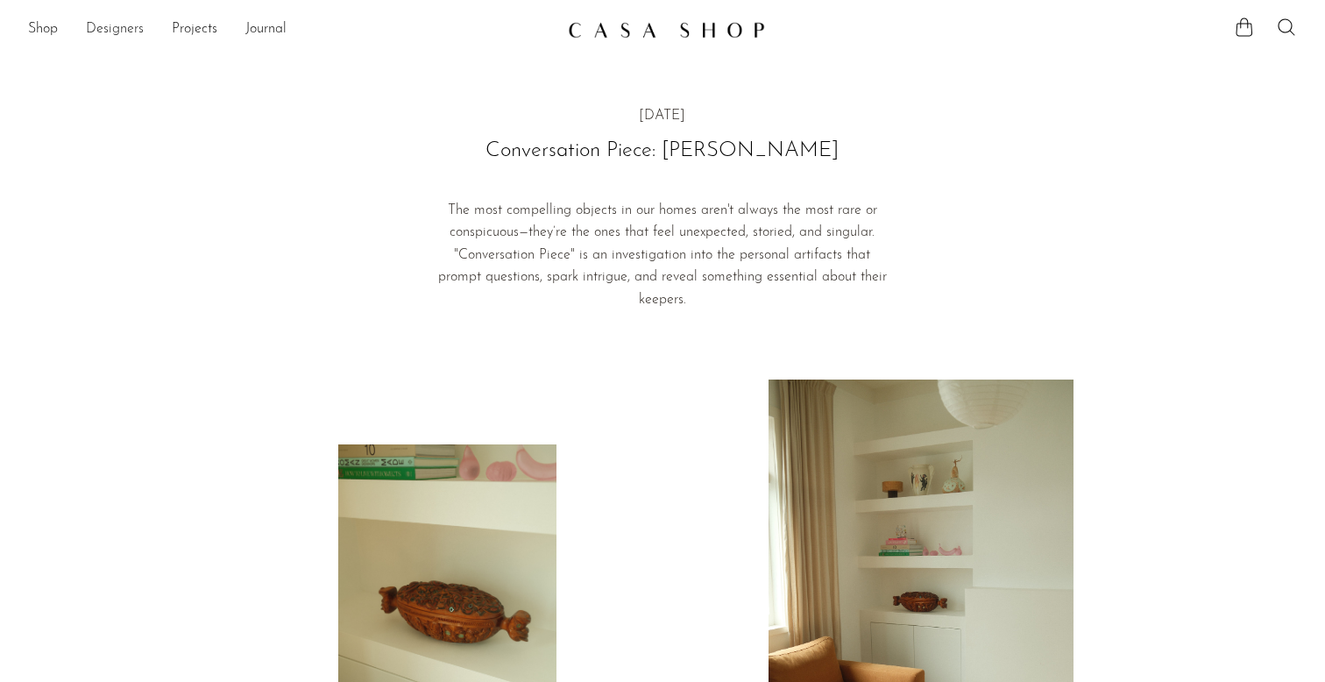
click at [115, 28] on link "Designers" at bounding box center [115, 29] width 58 height 23
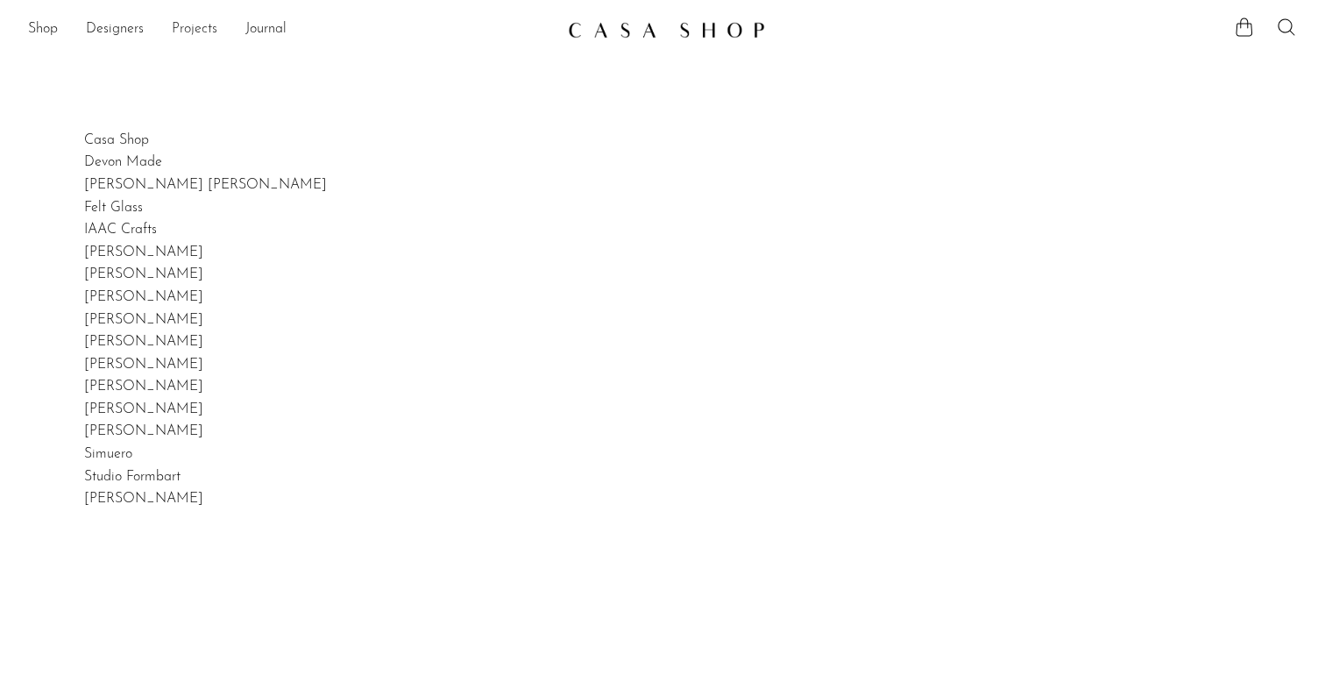
click at [181, 29] on link "Projects" at bounding box center [195, 29] width 46 height 23
click at [83, 86] on link "Holiday 24" at bounding box center [662, 86] width 1269 height 19
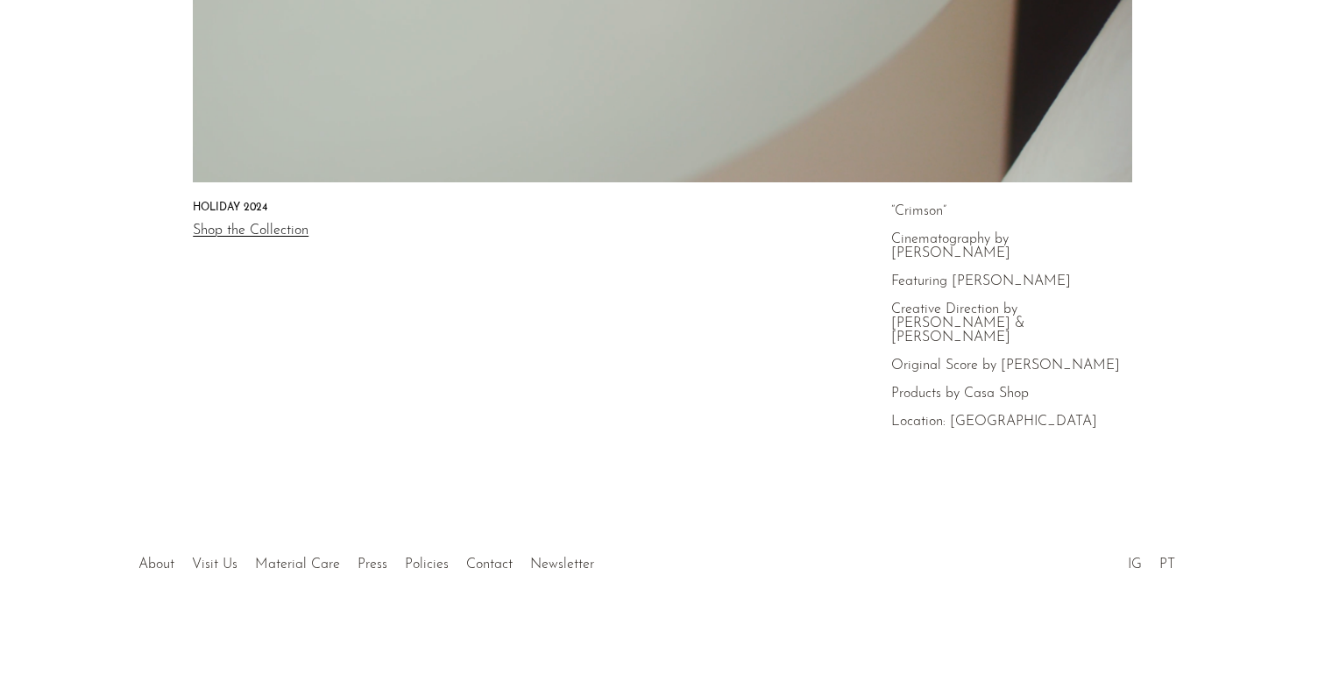
scroll to position [628, 0]
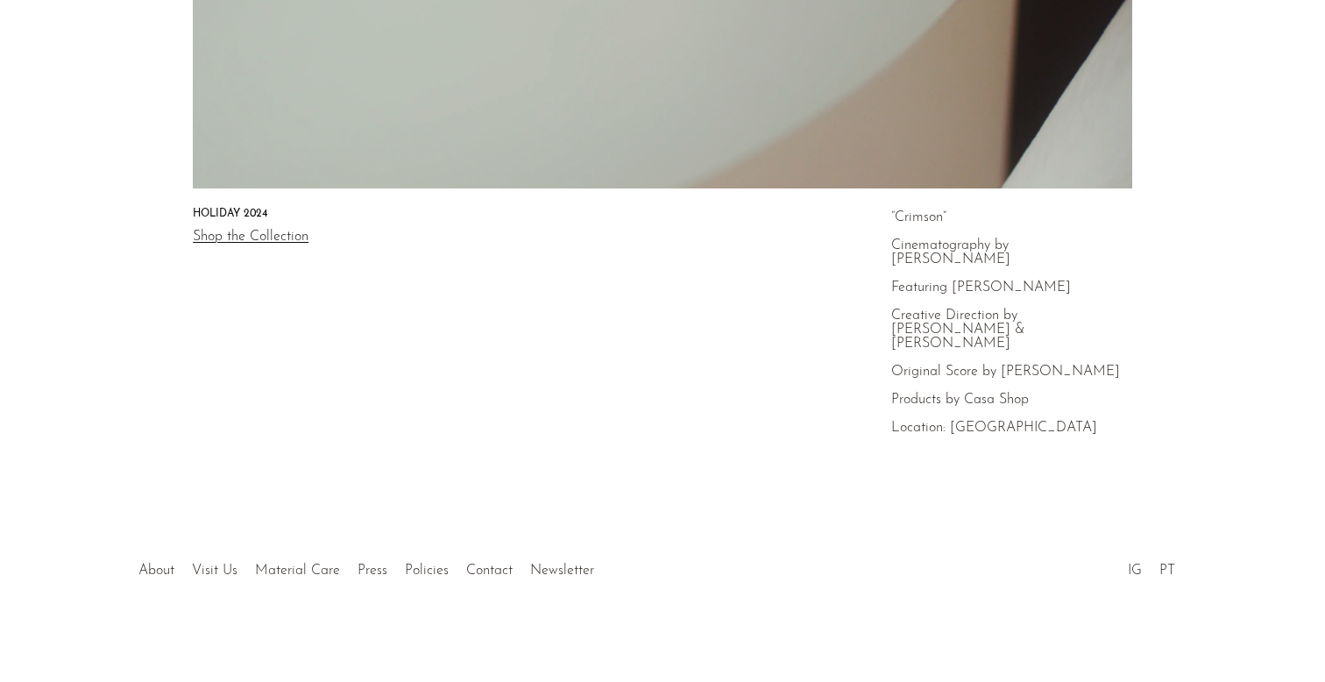
click at [279, 238] on link "Shop the Collection" at bounding box center [251, 237] width 116 height 14
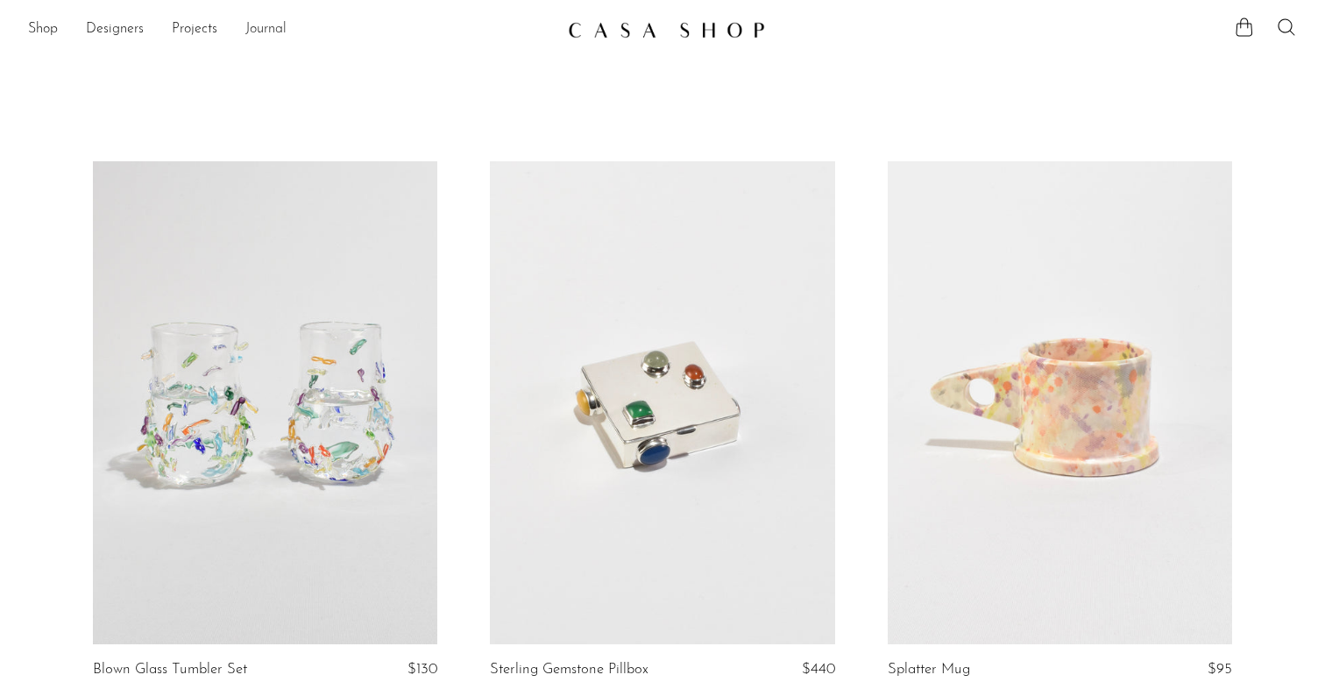
click at [262, 28] on link "Journal" at bounding box center [265, 29] width 41 height 23
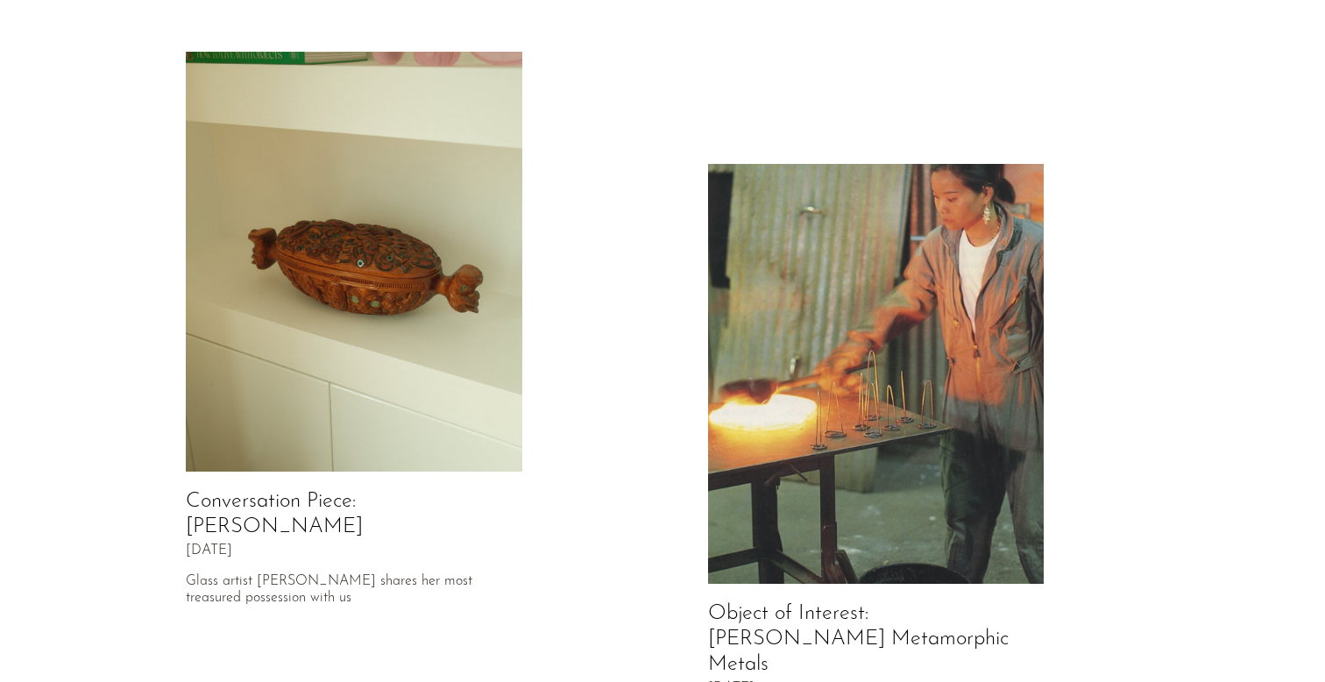
scroll to position [280, 0]
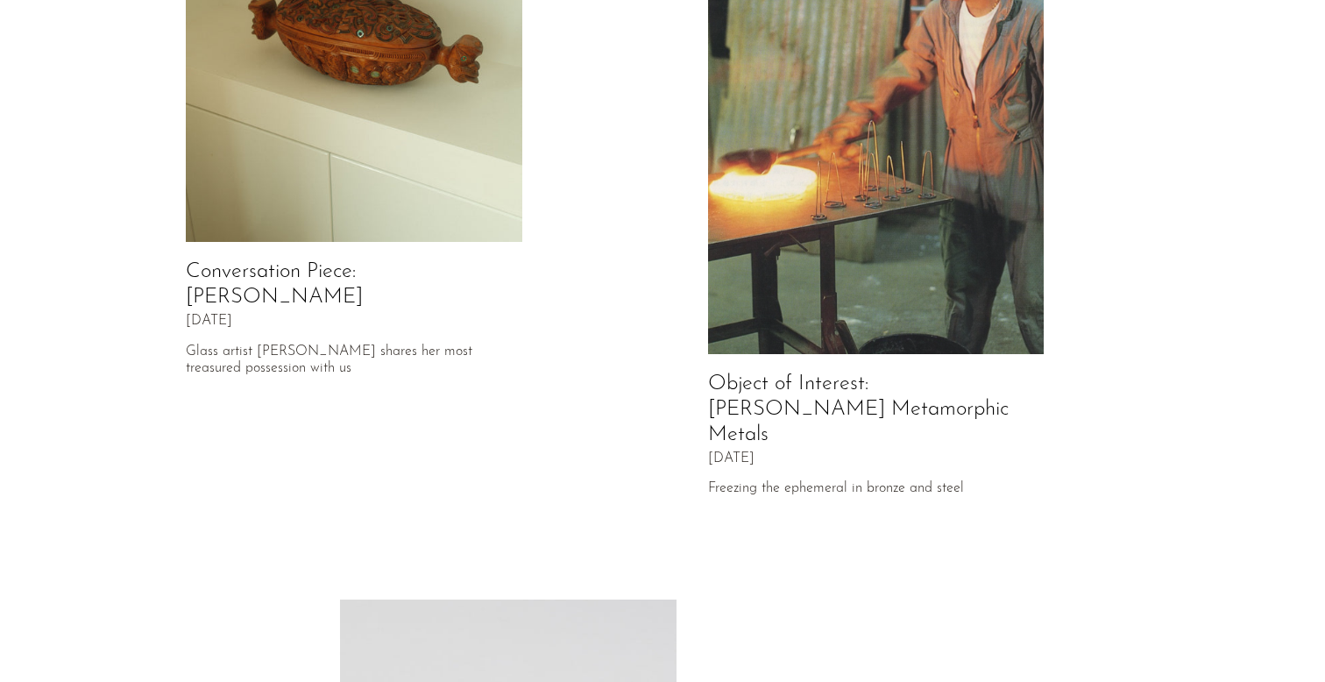
click at [783, 399] on link "Object of Interest: [PERSON_NAME] Metamorphic Metals" at bounding box center [858, 409] width 301 height 72
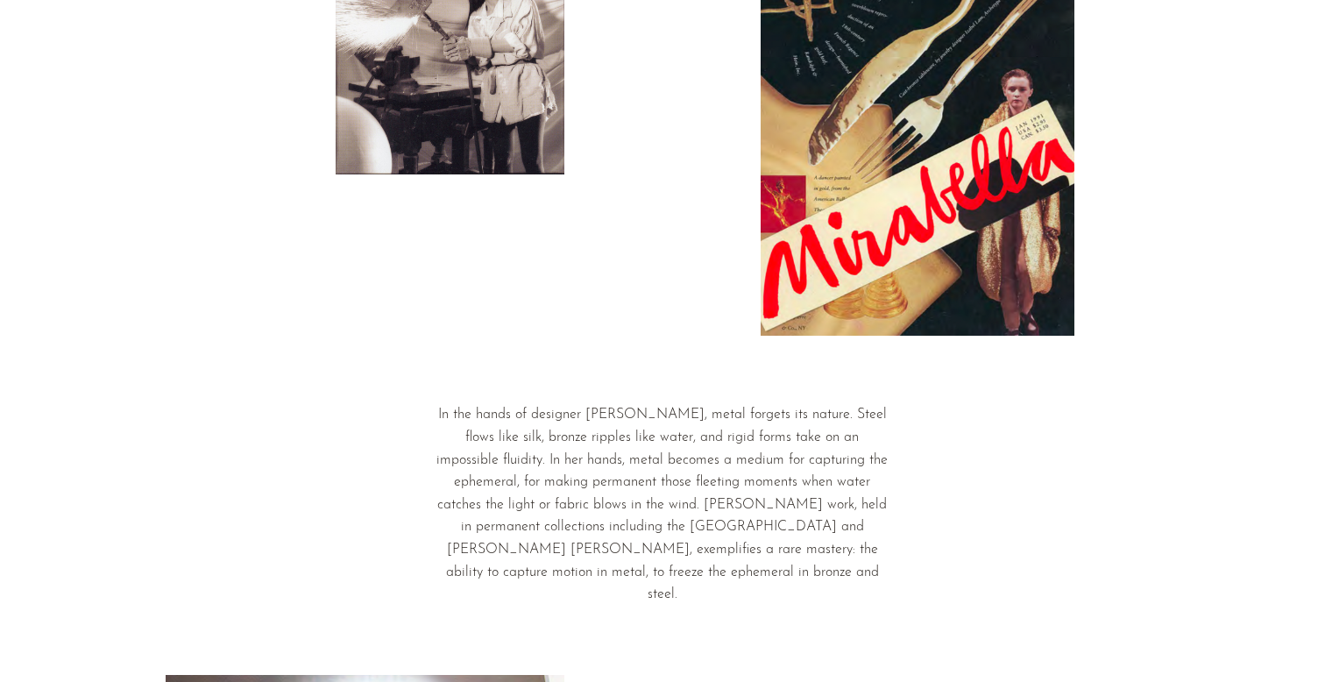
scroll to position [508, 0]
